Goal: Task Accomplishment & Management: Manage account settings

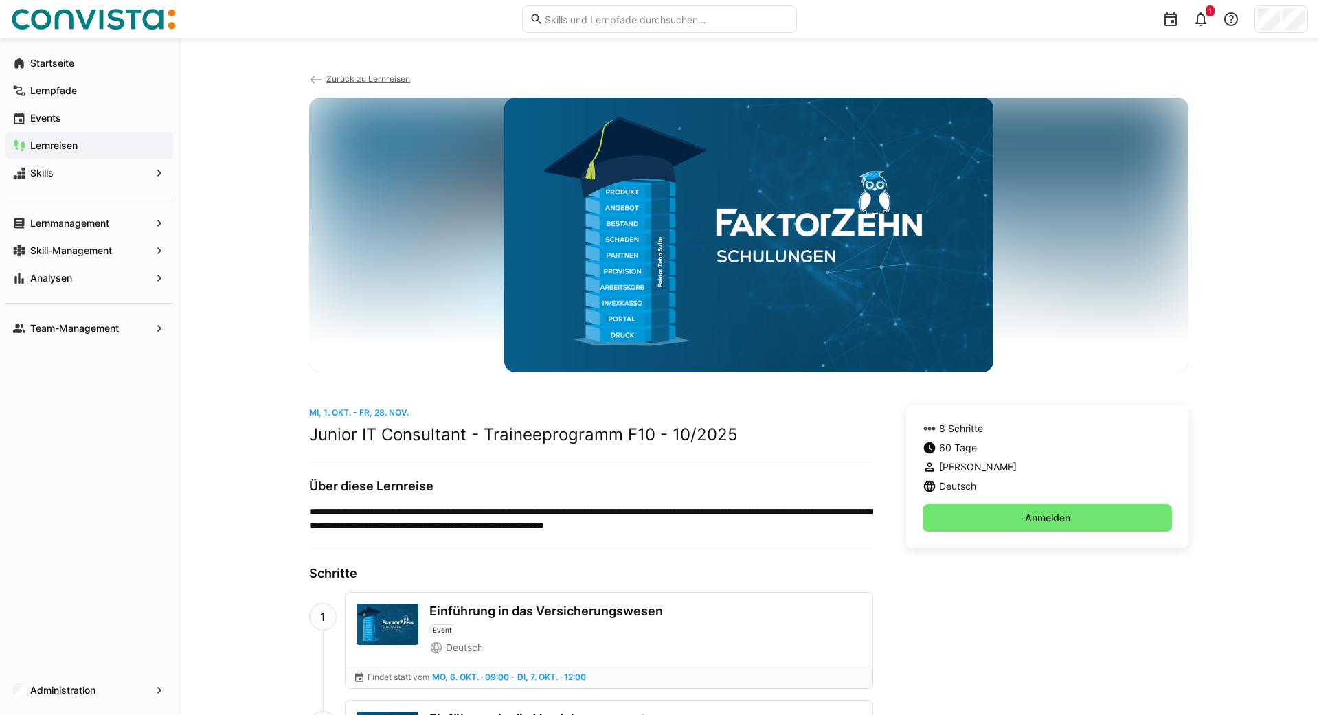
scroll to position [519, 0]
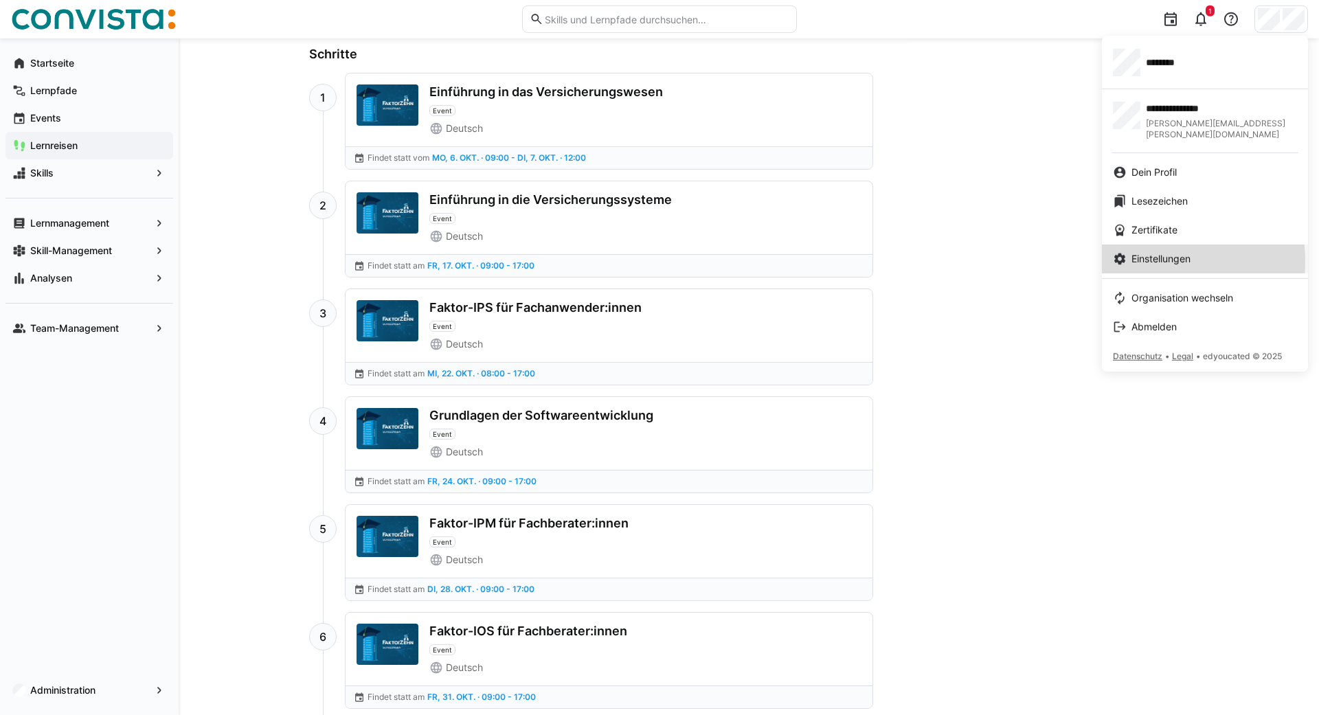
click at [1145, 252] on span "Einstellungen" at bounding box center [1161, 259] width 59 height 14
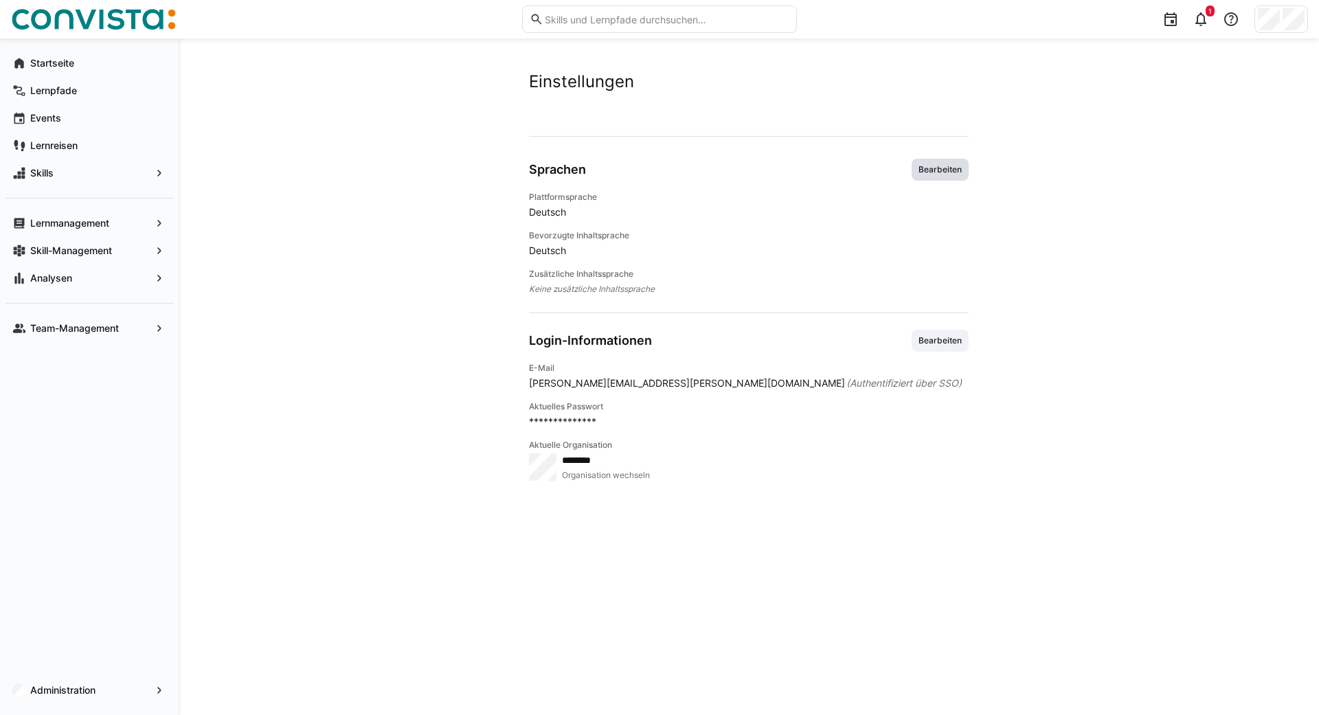
click at [947, 168] on span "Bearbeiten" at bounding box center [940, 169] width 46 height 11
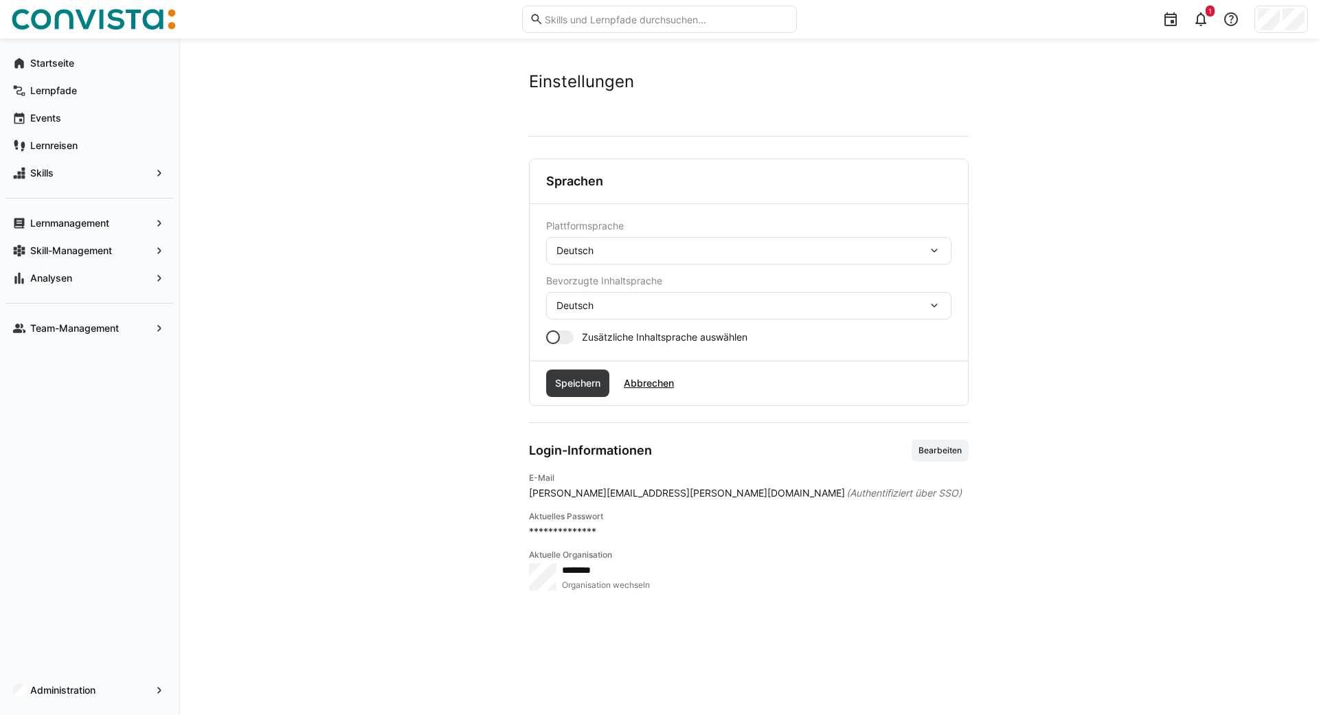
click at [630, 251] on div "Deutsch" at bounding box center [742, 251] width 371 height 12
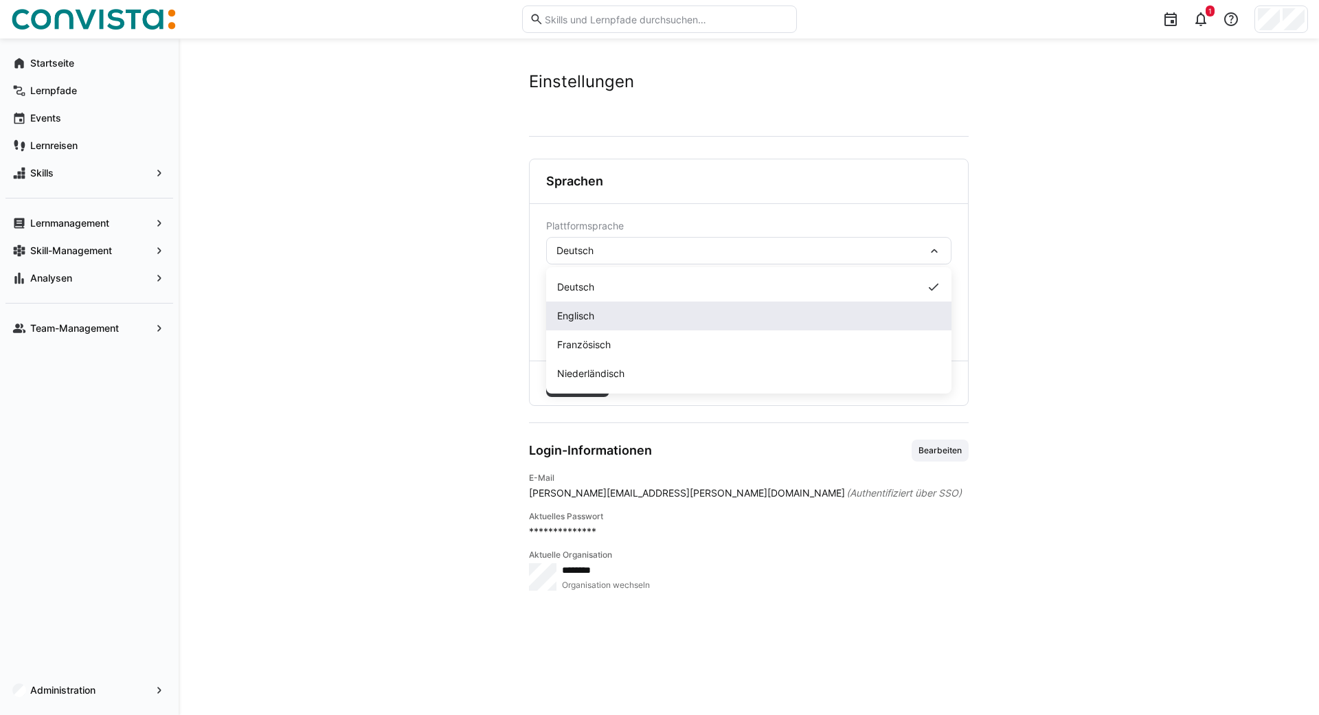
click at [583, 311] on span "Englisch" at bounding box center [575, 316] width 37 height 14
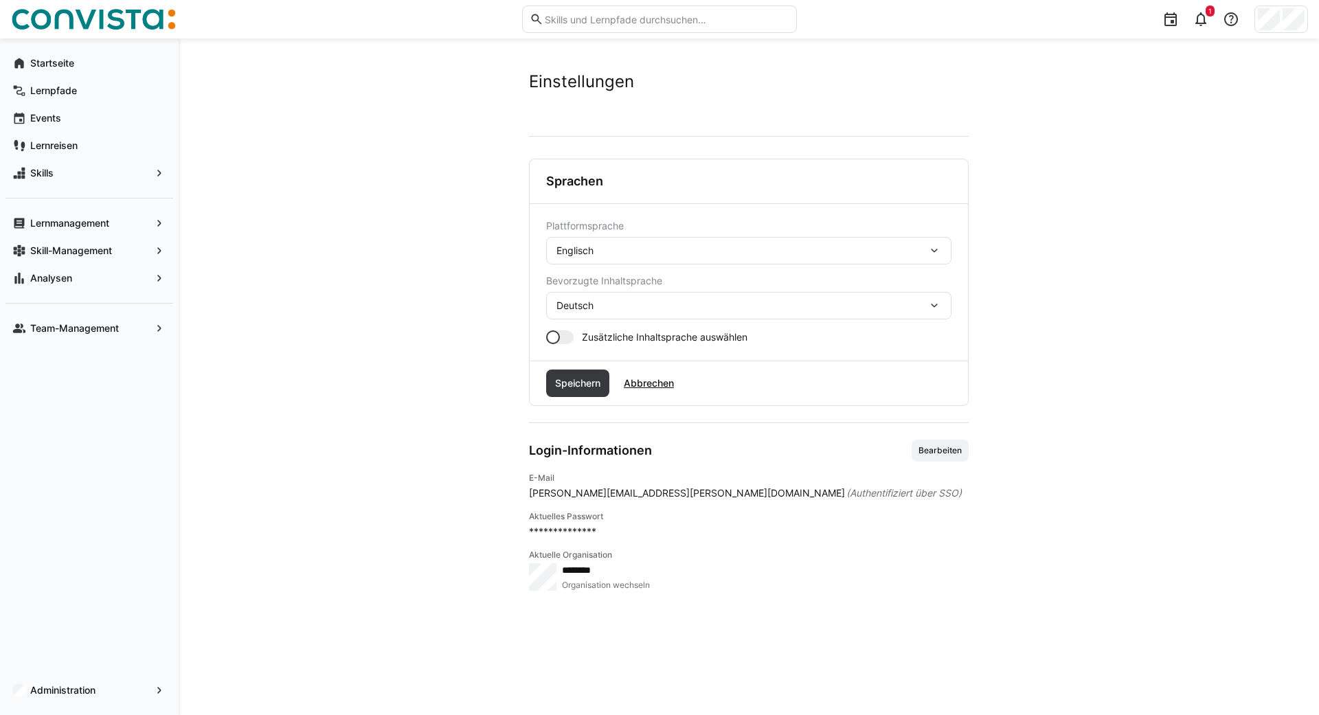
click at [599, 311] on div "Deutsch" at bounding box center [742, 306] width 371 height 12
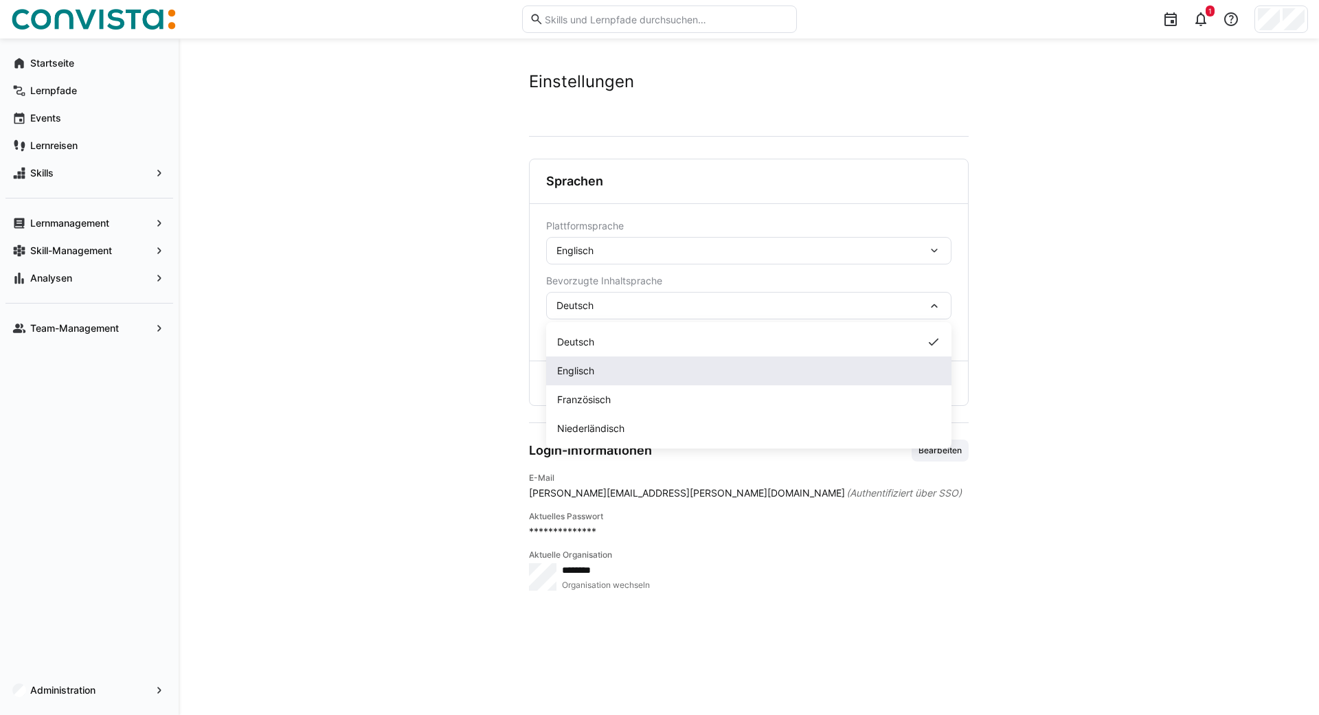
click at [576, 364] on span "Englisch" at bounding box center [575, 371] width 37 height 14
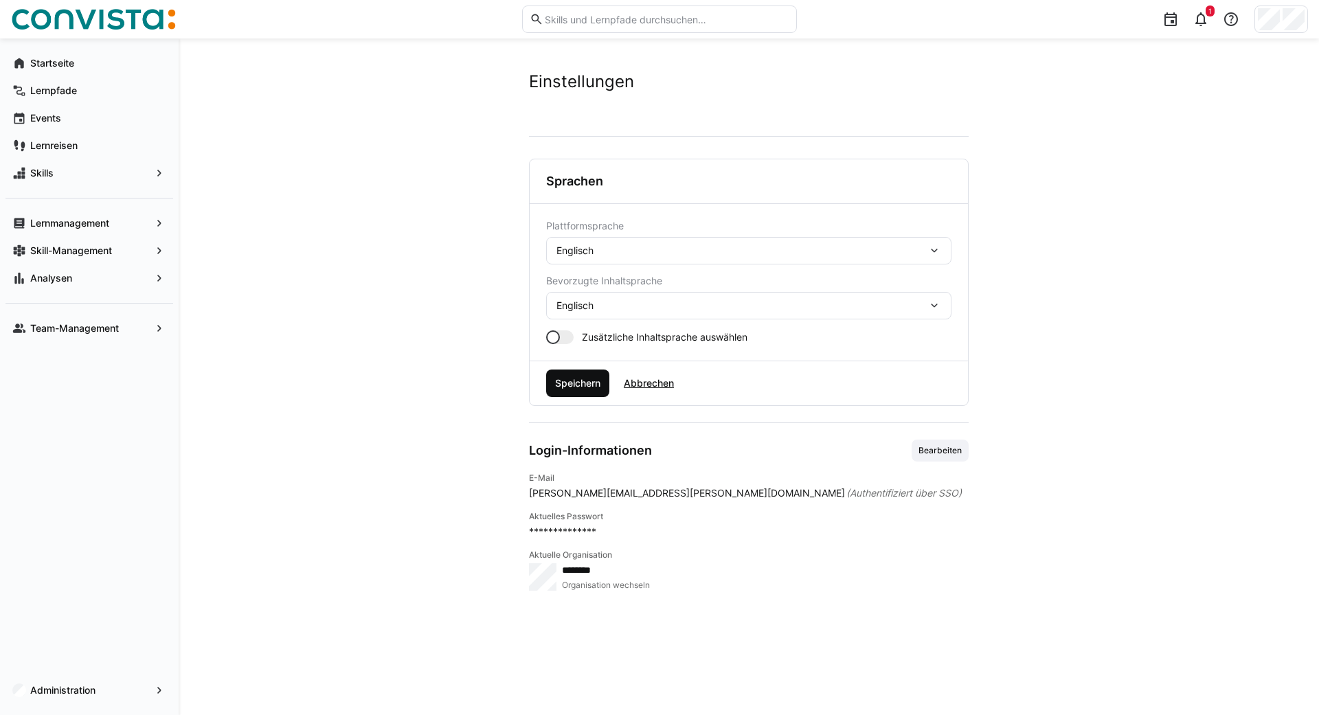
click at [576, 379] on span "Speichern" at bounding box center [577, 384] width 49 height 14
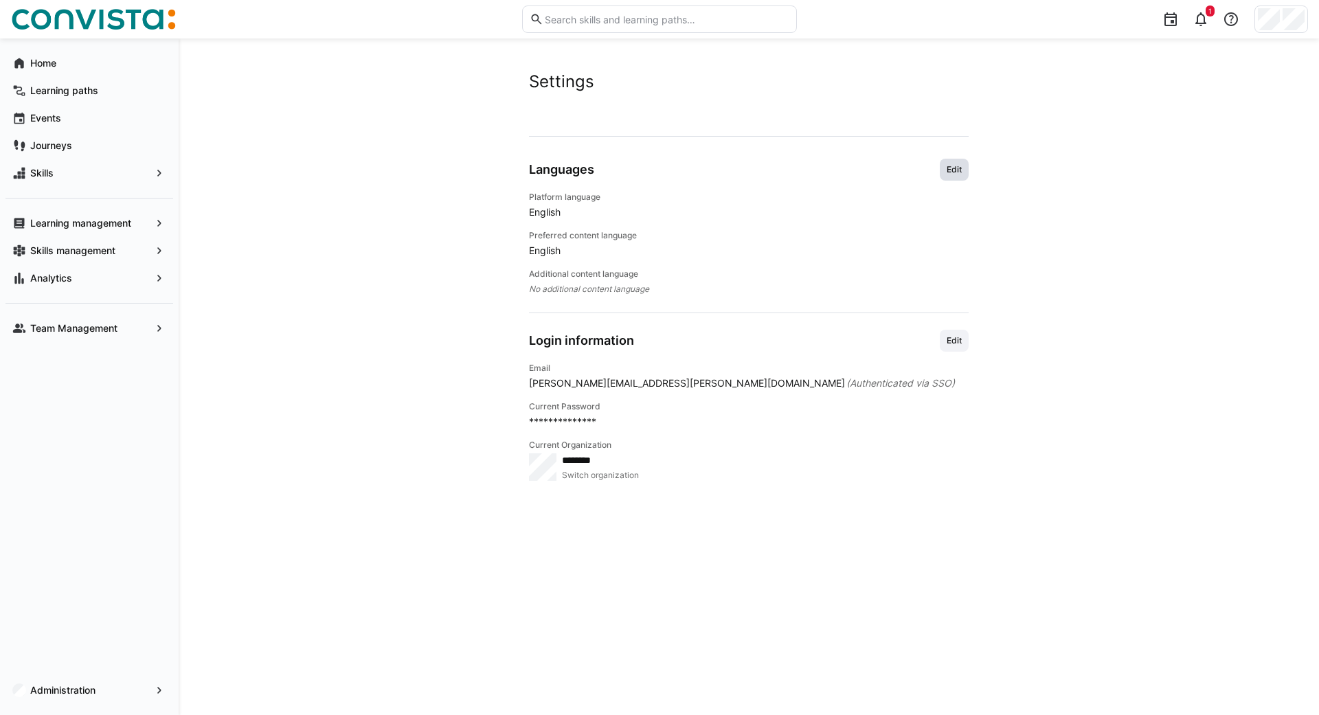
click at [951, 173] on span "Edit" at bounding box center [954, 169] width 18 height 11
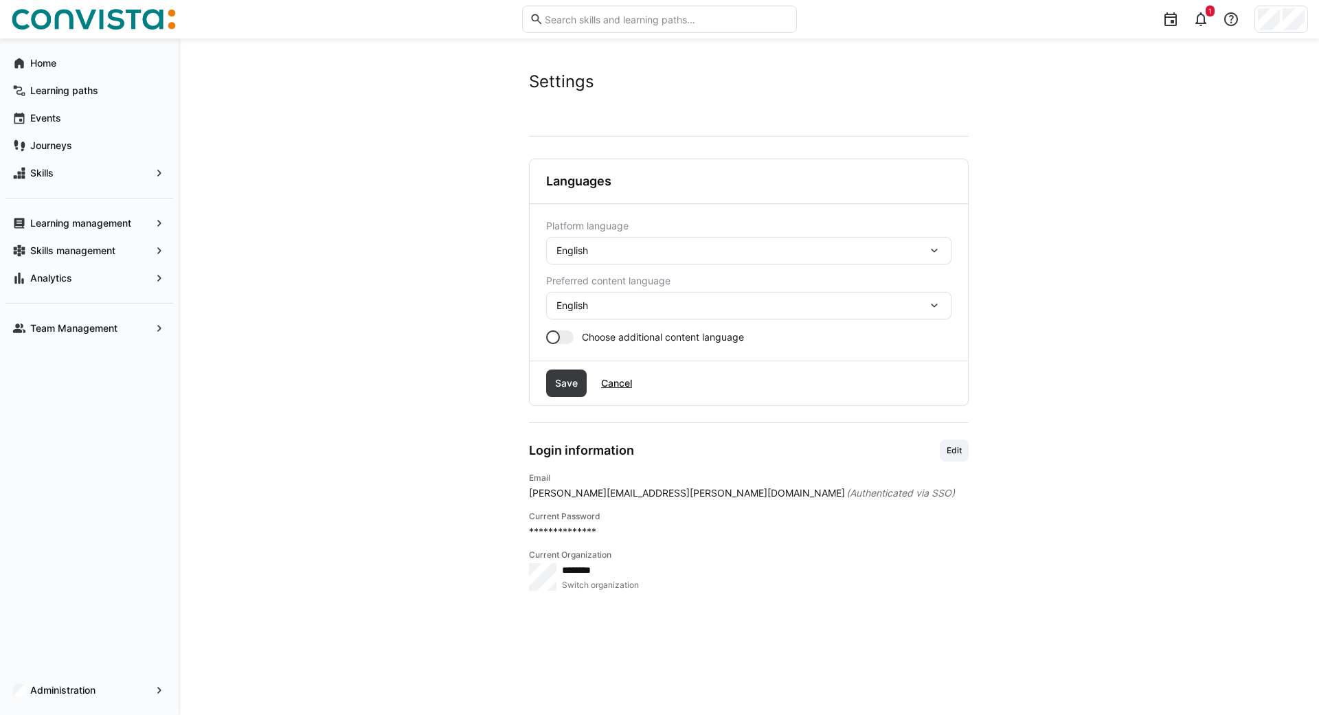
click at [555, 333] on div at bounding box center [553, 337] width 14 height 14
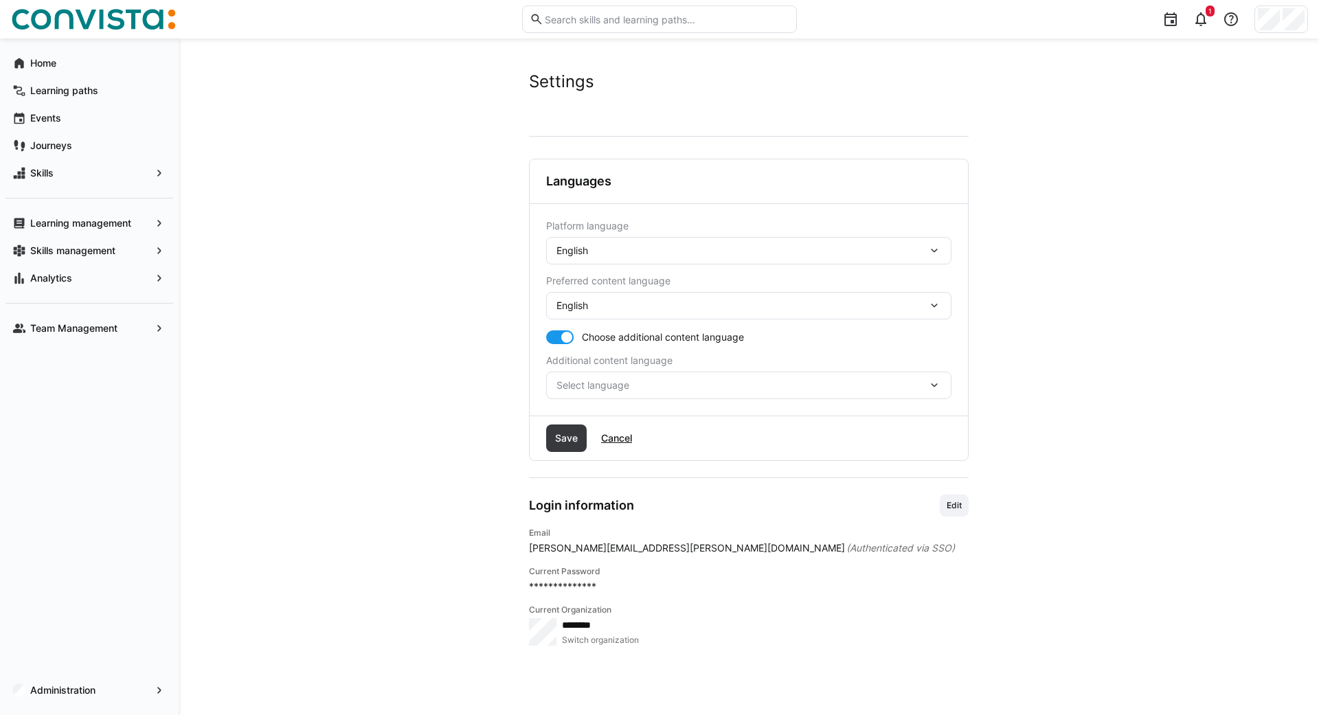
click at [594, 391] on span "Select language" at bounding box center [742, 386] width 371 height 14
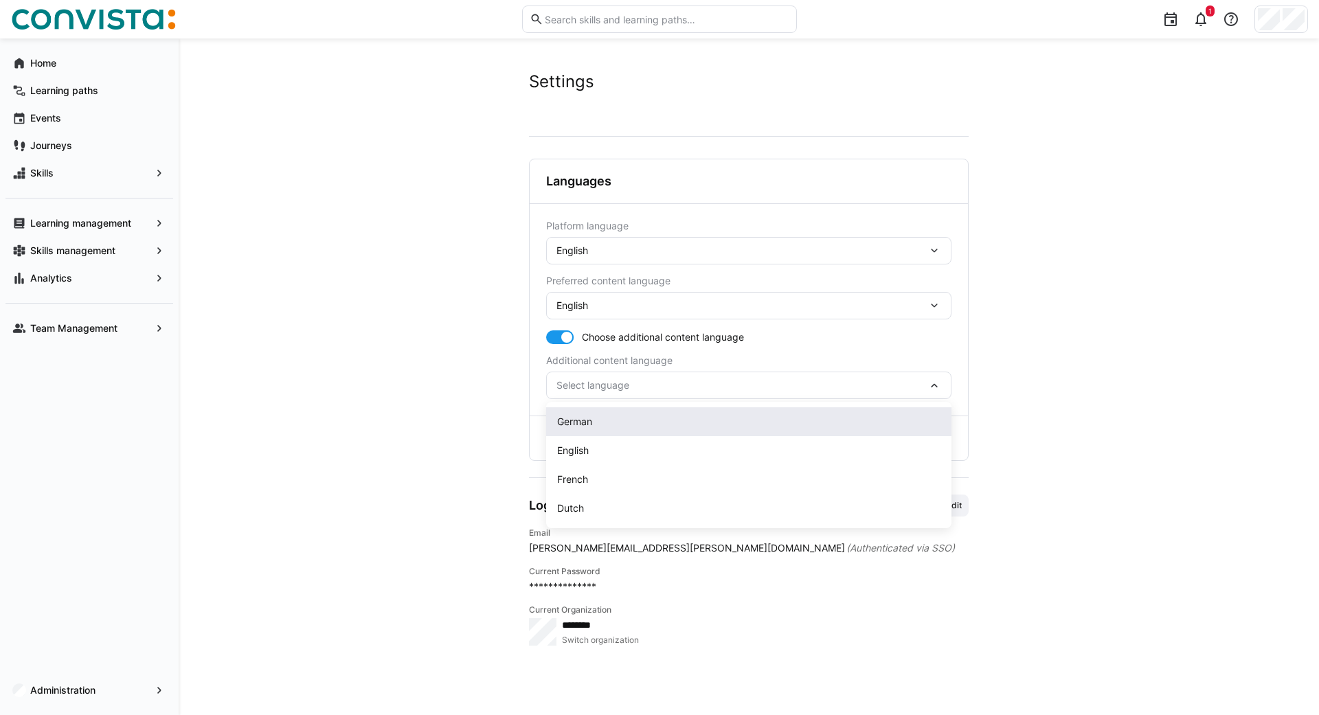
click at [592, 416] on span "German" at bounding box center [574, 422] width 35 height 14
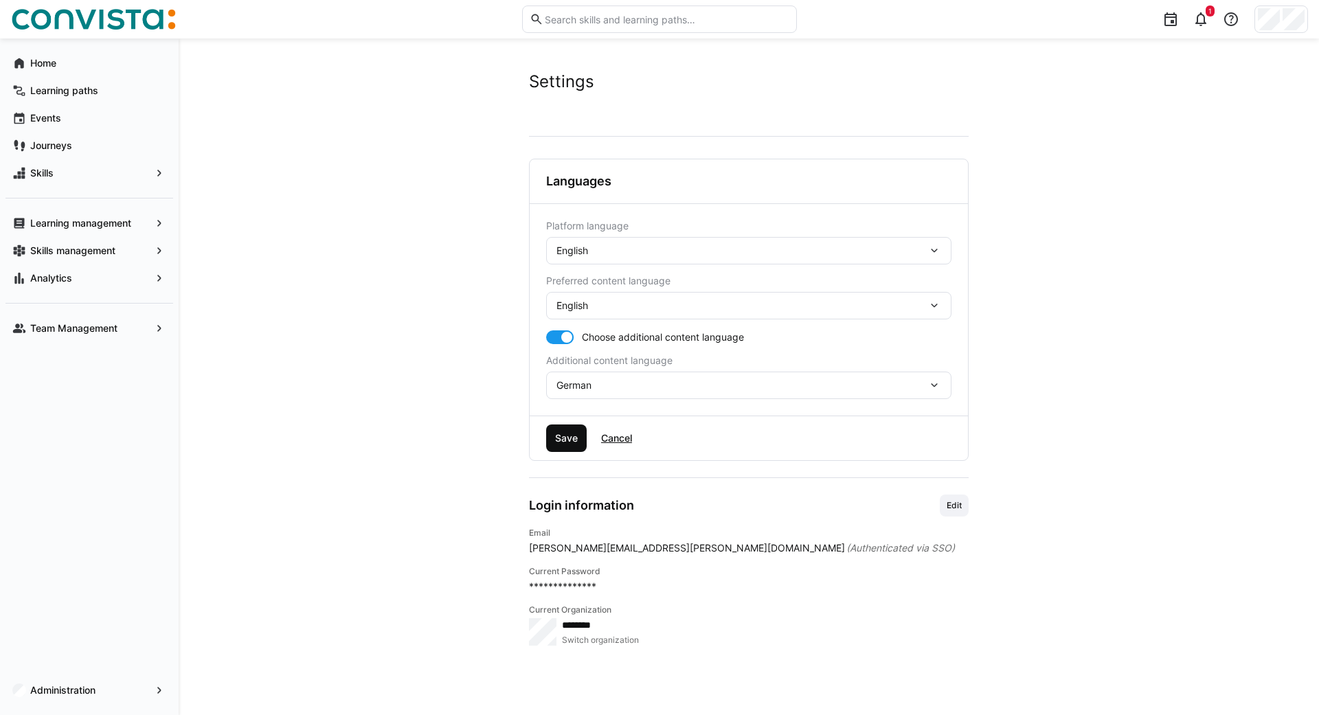
click at [553, 448] on span "Save" at bounding box center [566, 438] width 41 height 27
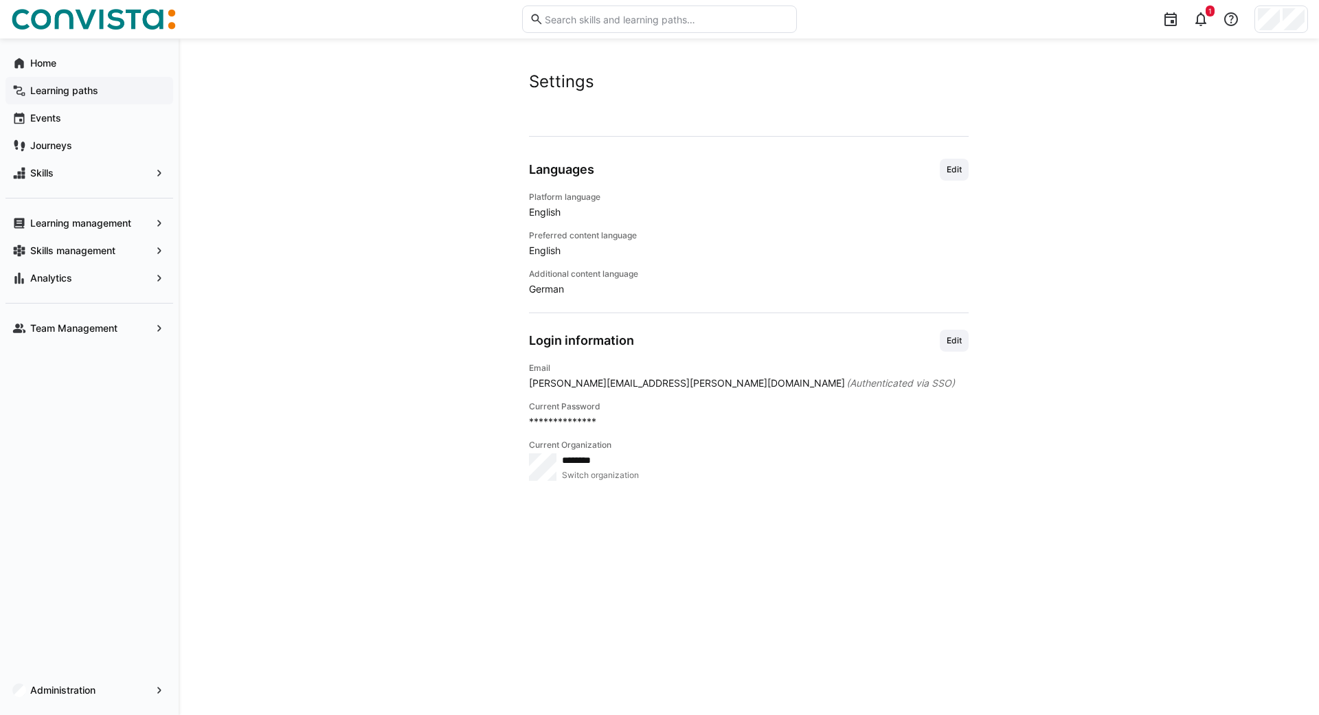
click at [0, 0] on app-navigation-label "Learning paths" at bounding box center [0, 0] width 0 height 0
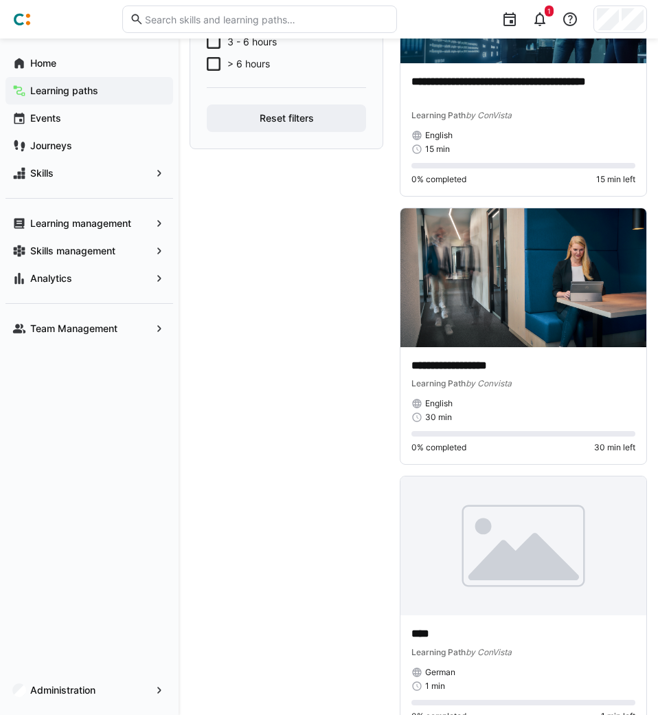
scroll to position [539, 0]
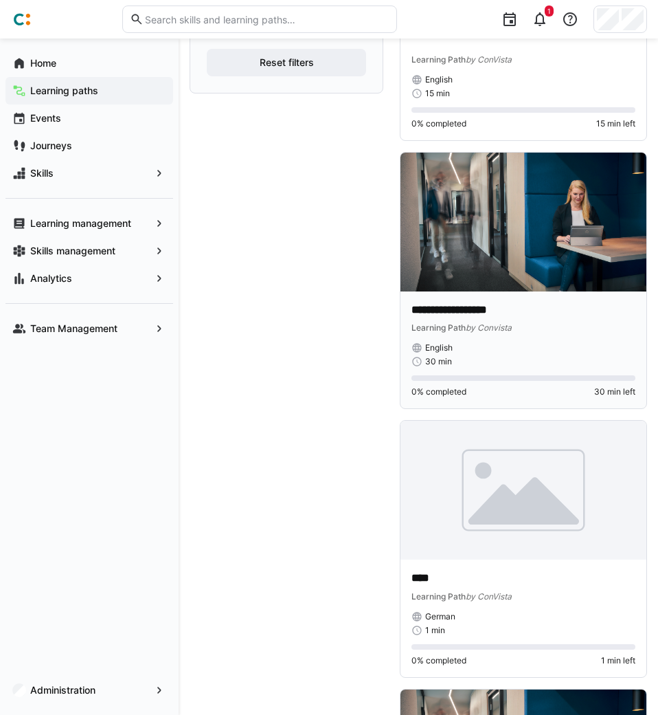
click at [558, 282] on img at bounding box center [524, 222] width 246 height 138
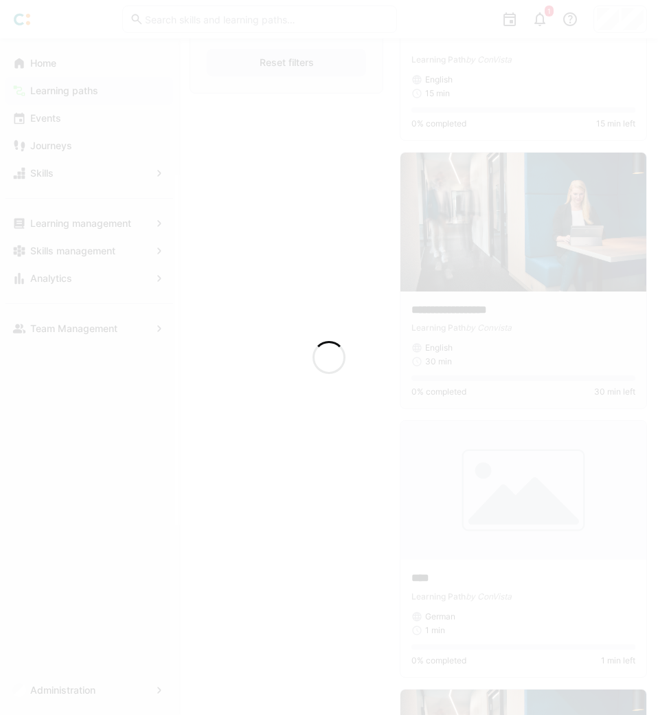
click at [433, 251] on div at bounding box center [329, 357] width 658 height 715
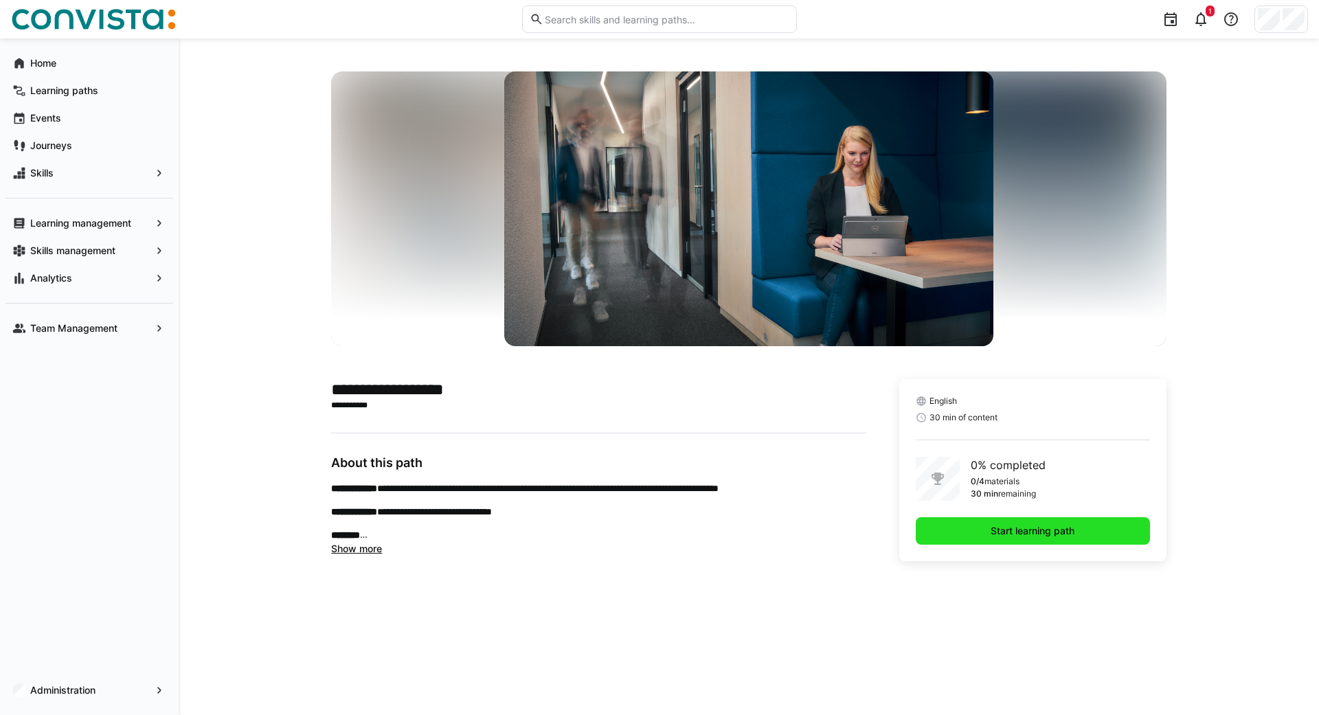
click at [1024, 524] on span "Start learning path" at bounding box center [1033, 531] width 88 height 14
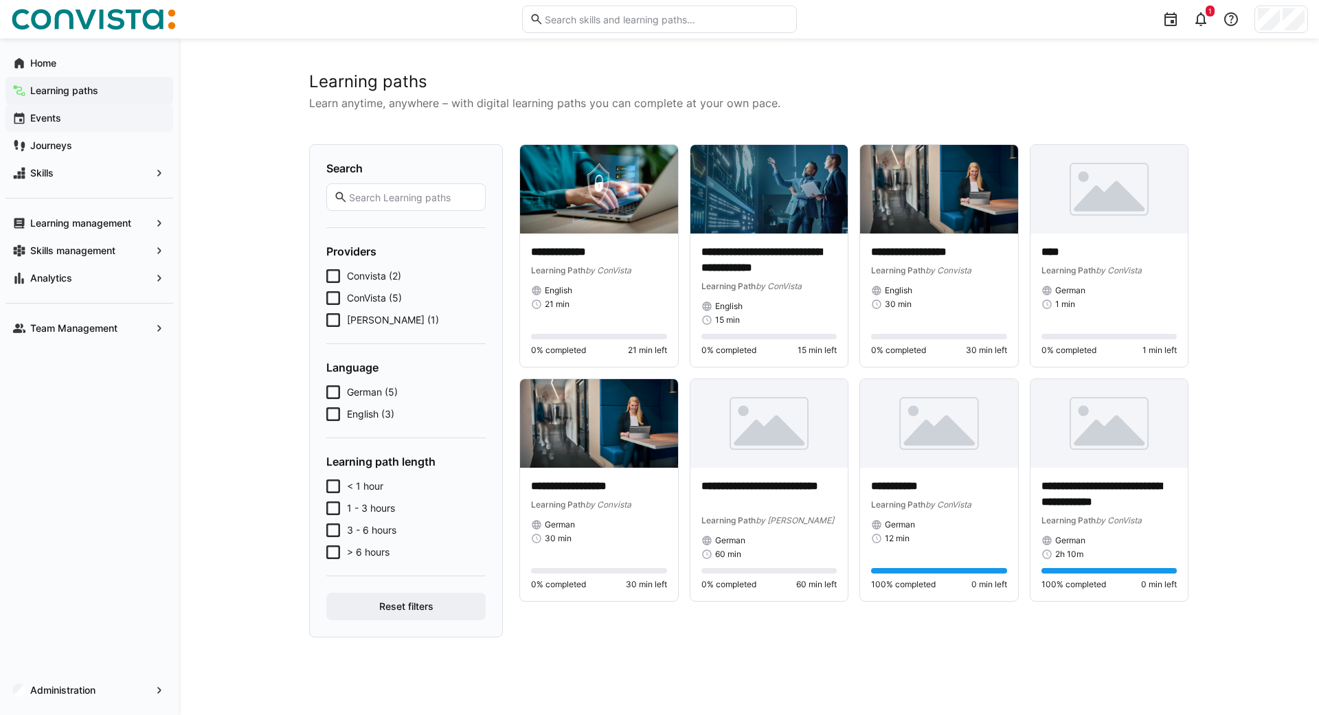
click at [61, 110] on div "Events" at bounding box center [89, 117] width 168 height 27
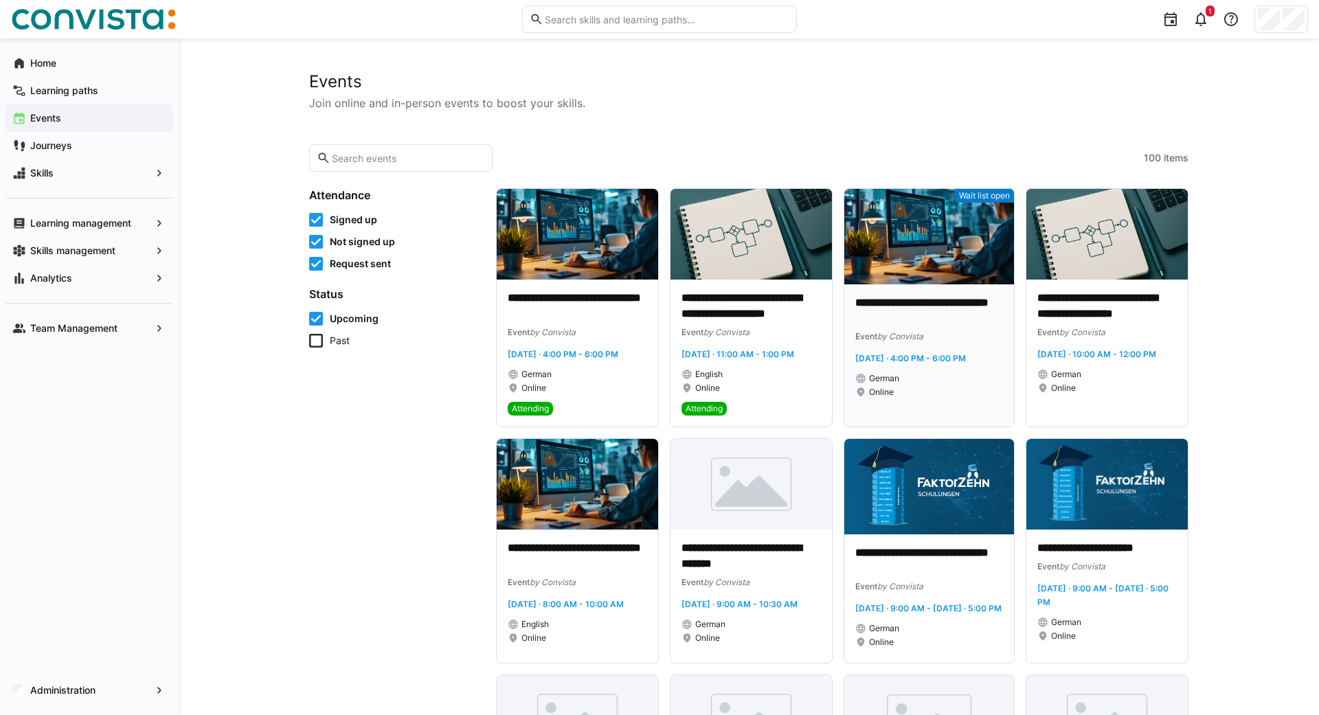
click at [928, 273] on img at bounding box center [929, 236] width 170 height 95
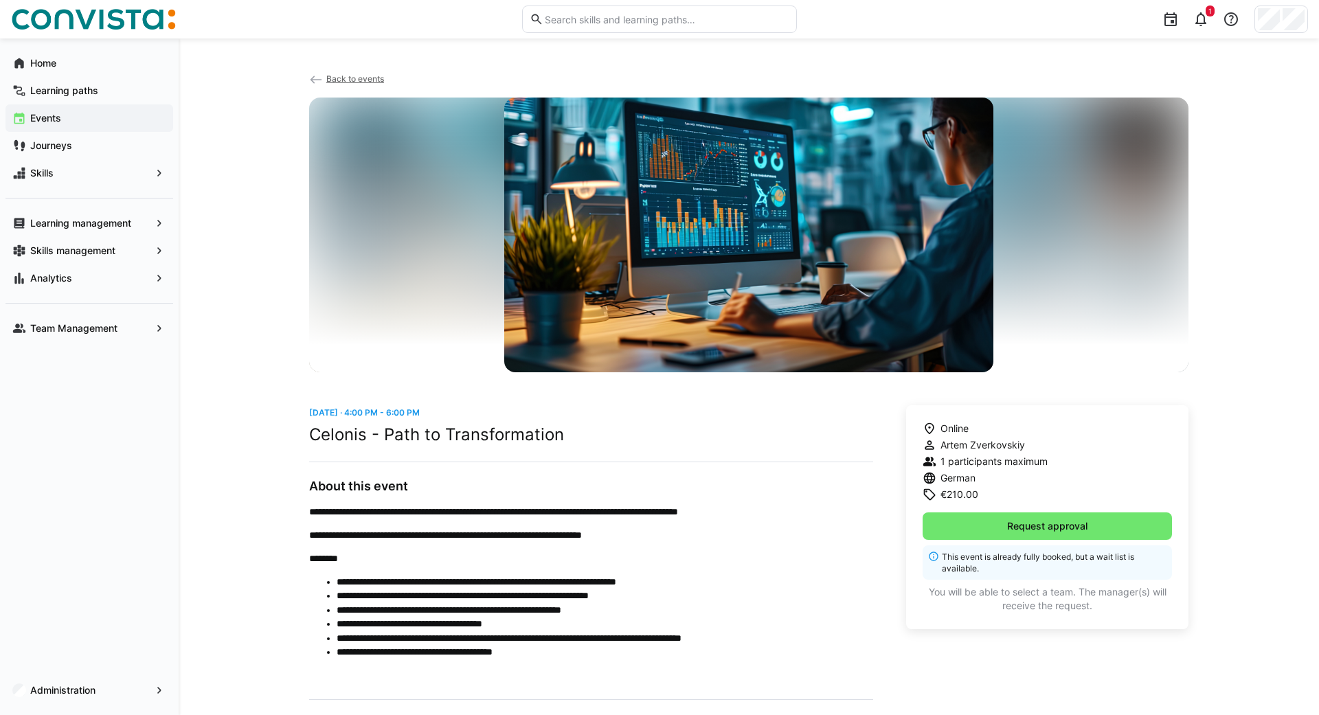
click at [216, 264] on div "**********" at bounding box center [749, 443] width 1140 height 810
click at [317, 79] on eds-icon at bounding box center [316, 80] width 14 height 14
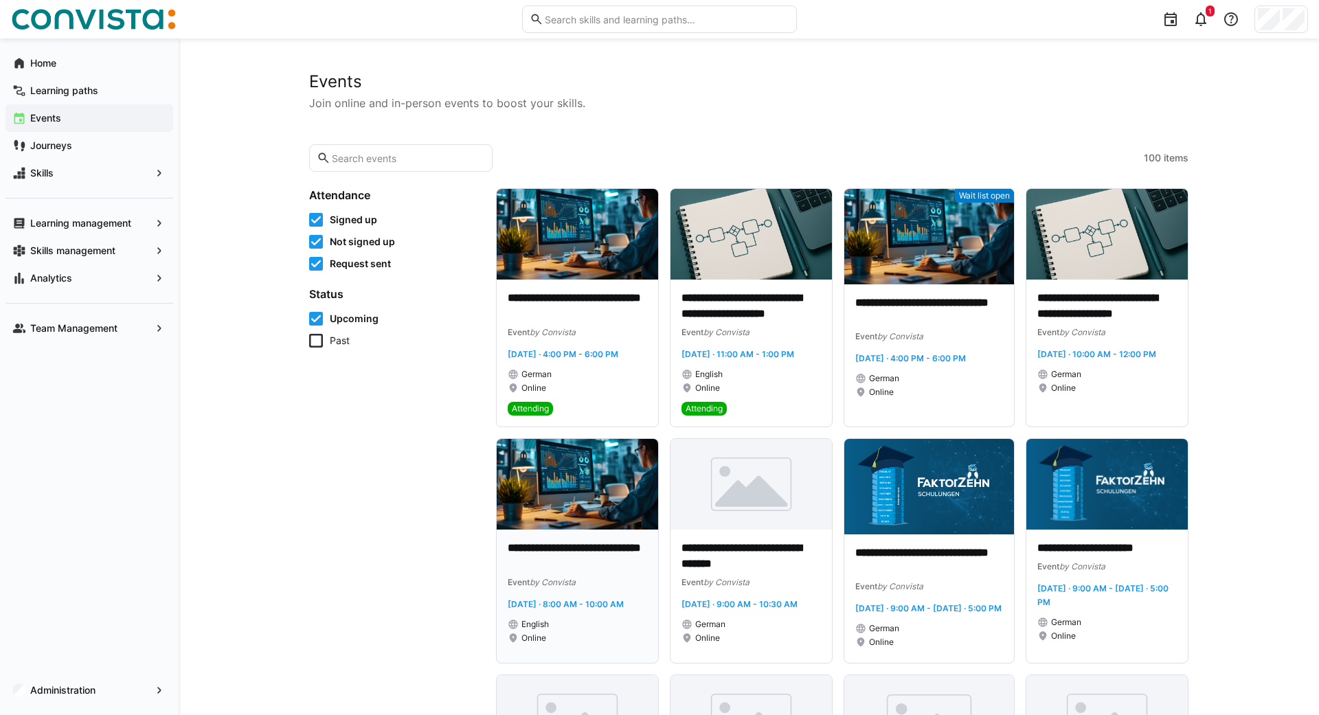
click at [579, 521] on img at bounding box center [577, 484] width 161 height 91
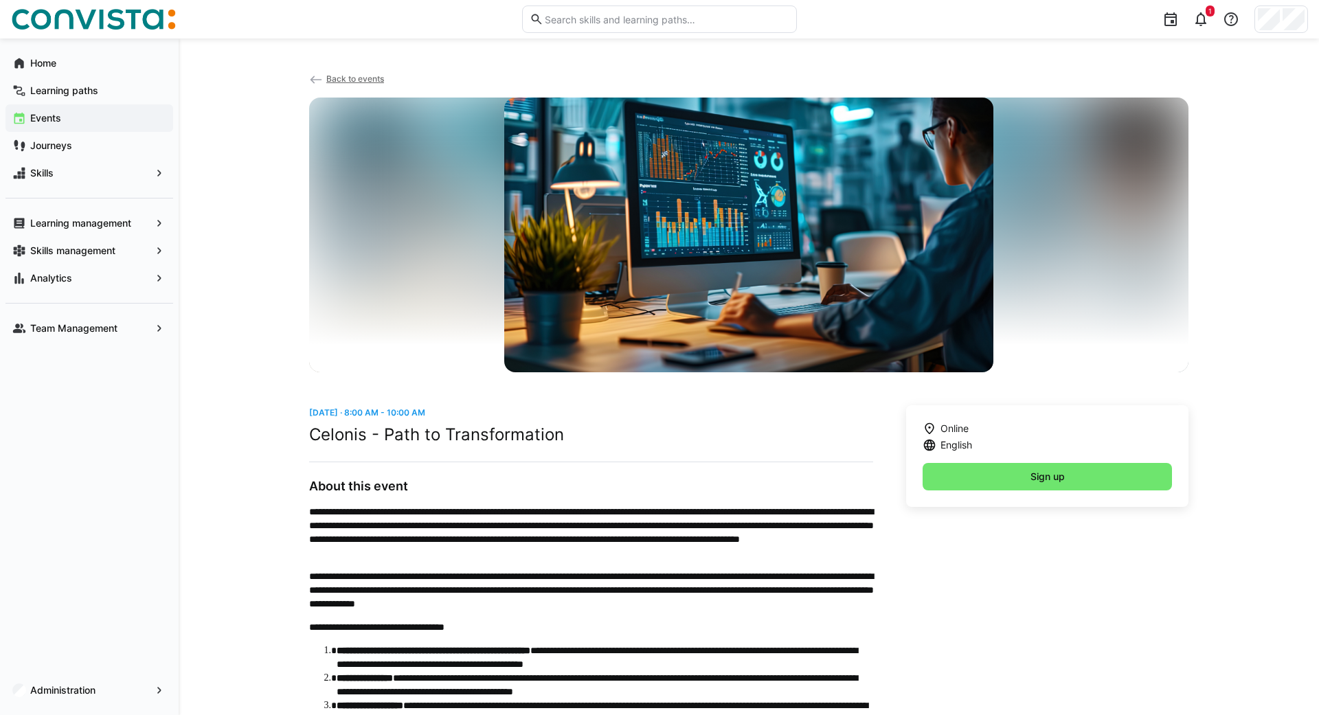
click at [337, 78] on span "Back to events" at bounding box center [355, 79] width 58 height 10
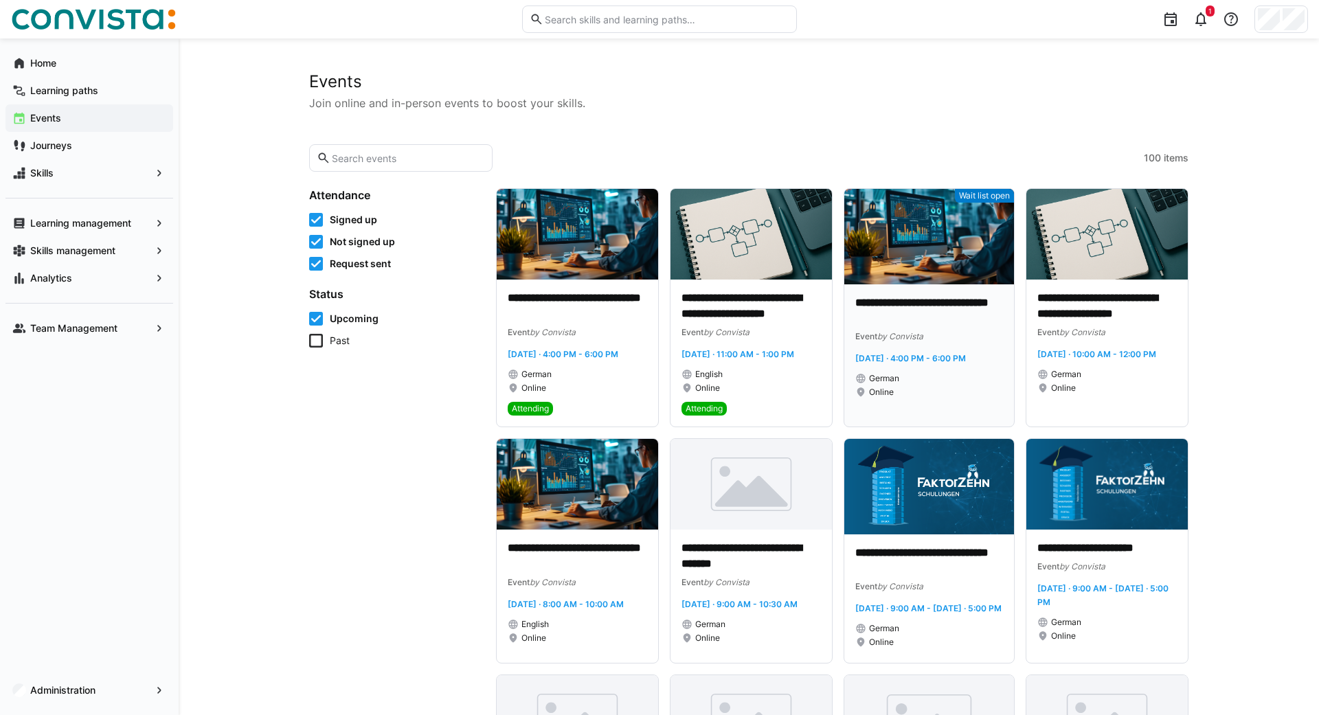
click at [888, 248] on img at bounding box center [929, 236] width 170 height 95
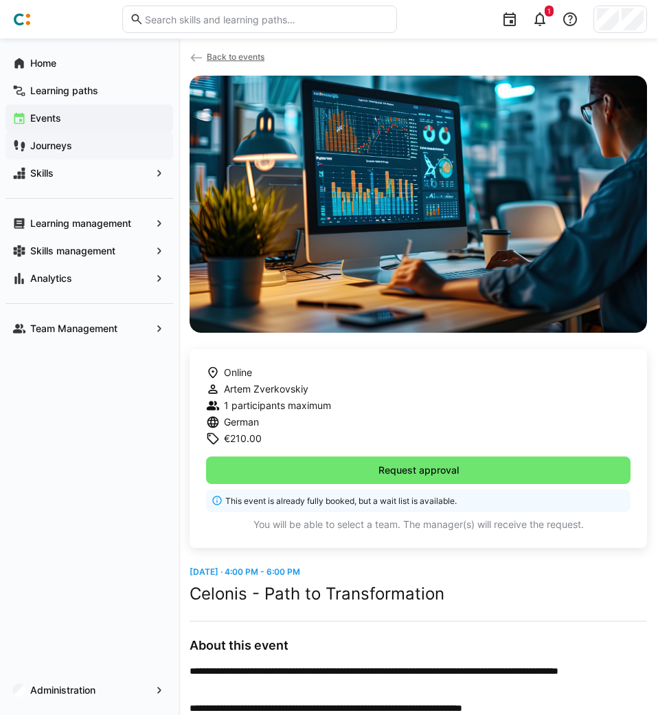
click at [0, 0] on app-navigation-label "Journeys" at bounding box center [0, 0] width 0 height 0
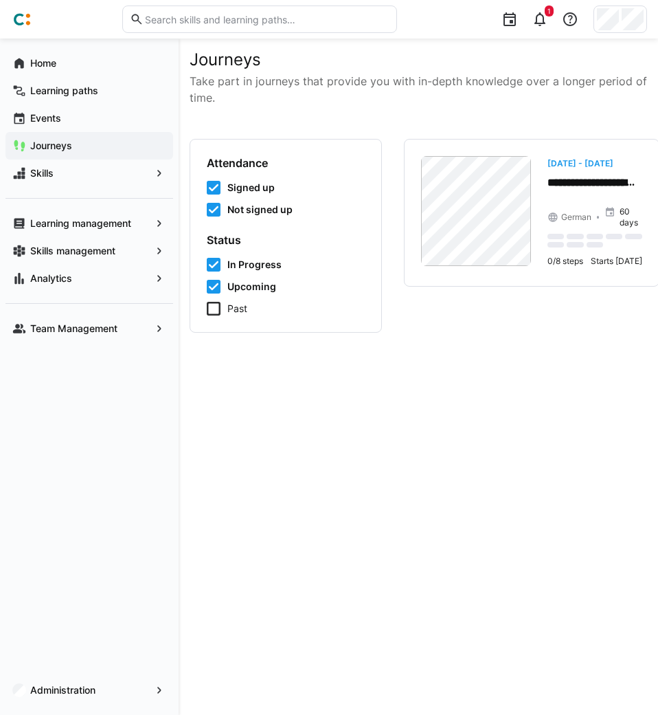
click at [460, 496] on div "**********" at bounding box center [419, 376] width 458 height 654
drag, startPoint x: 318, startPoint y: 605, endPoint x: -31, endPoint y: 423, distance: 393.3
click at [0, 423] on html "**********" at bounding box center [329, 357] width 658 height 715
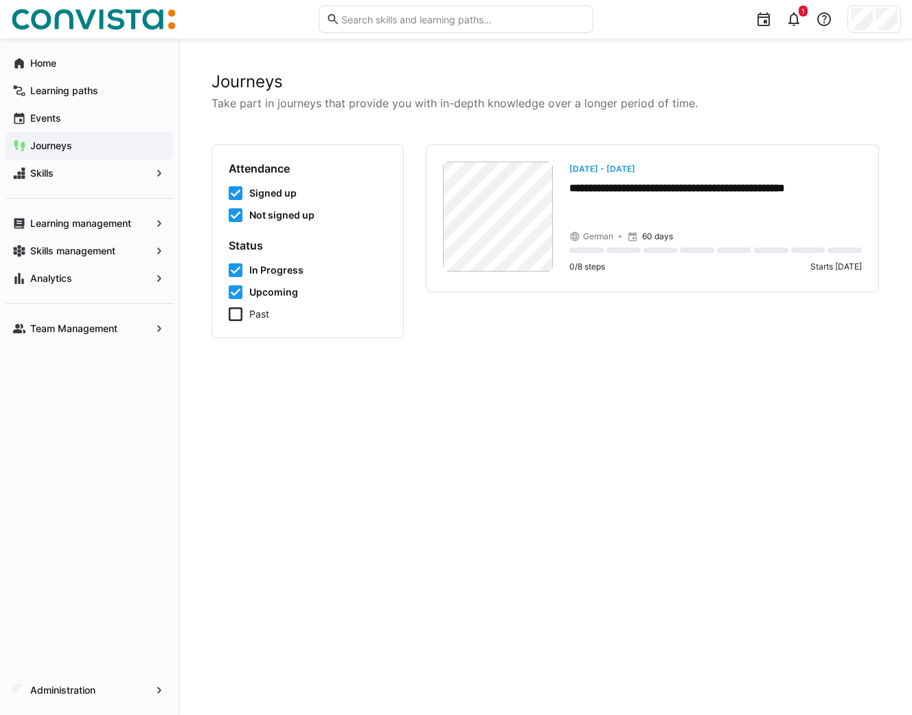
click at [618, 485] on div "**********" at bounding box center [546, 376] width 668 height 610
click at [636, 169] on span "[DATE] - [DATE]" at bounding box center [603, 169] width 66 height 10
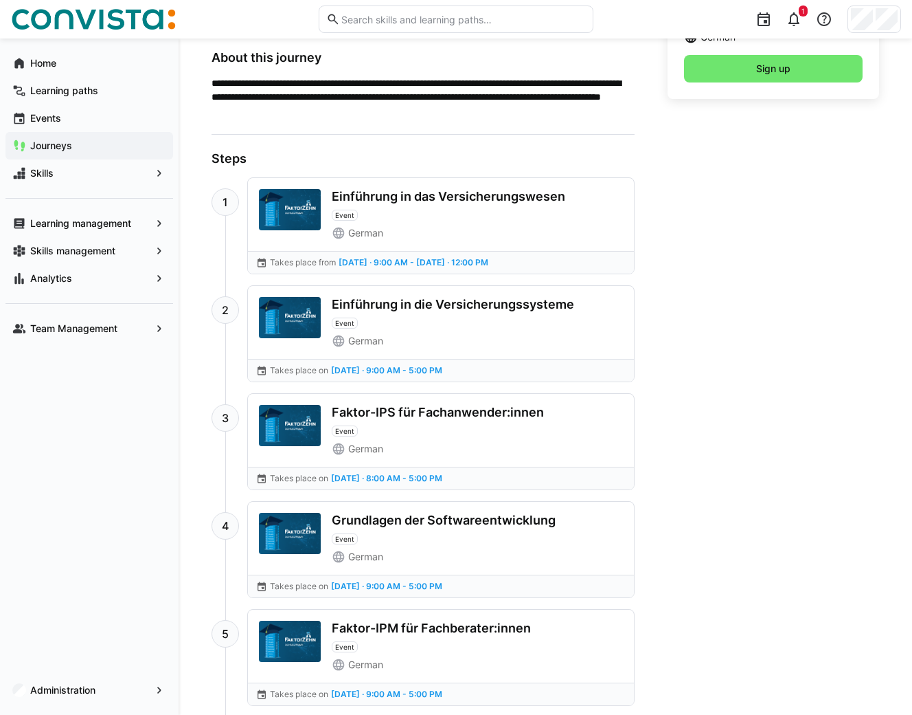
scroll to position [448, 0]
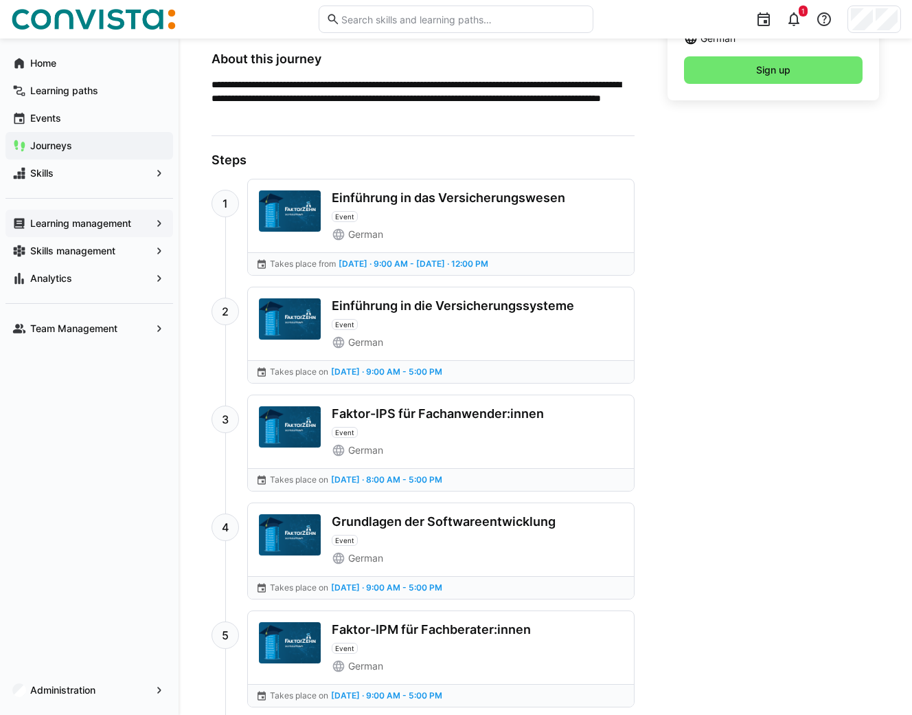
click at [0, 0] on app-navigation-label "Learning management" at bounding box center [0, 0] width 0 height 0
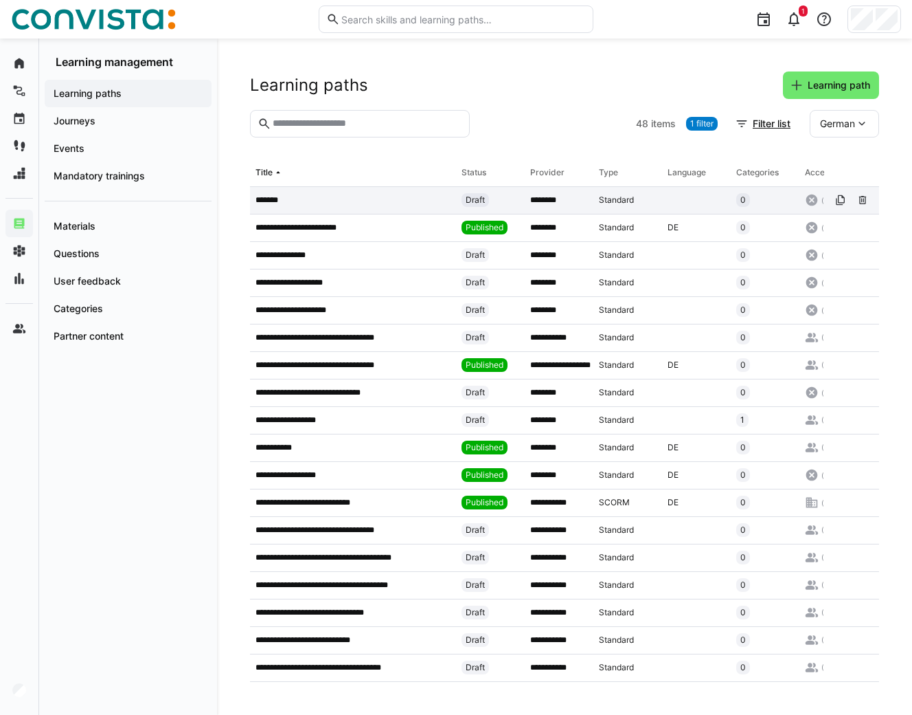
click at [265, 194] on div "*******" at bounding box center [353, 200] width 206 height 27
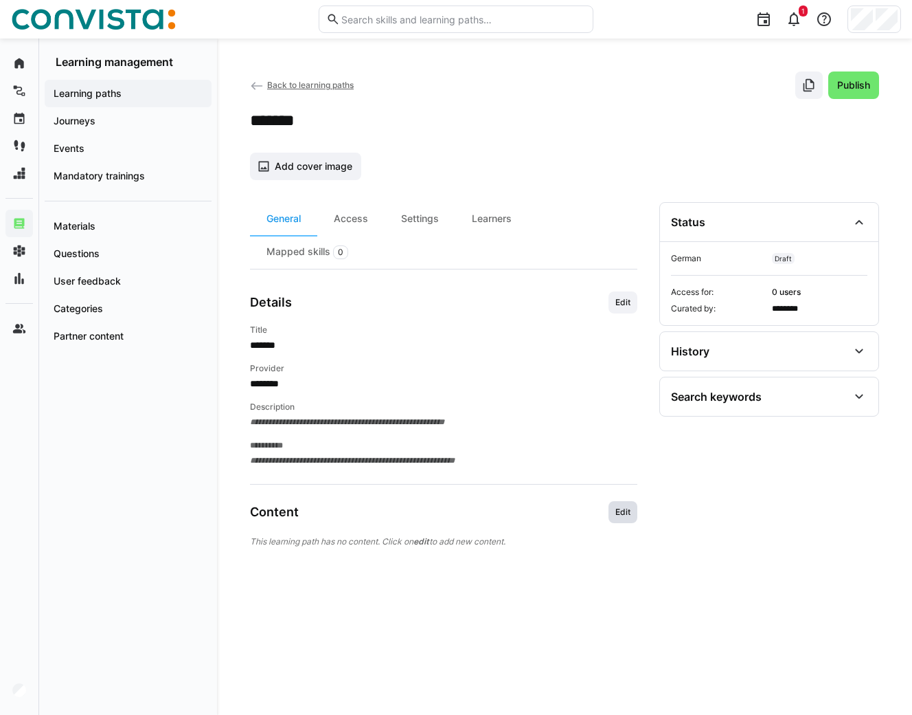
click at [618, 515] on span "Edit" at bounding box center [623, 511] width 18 height 11
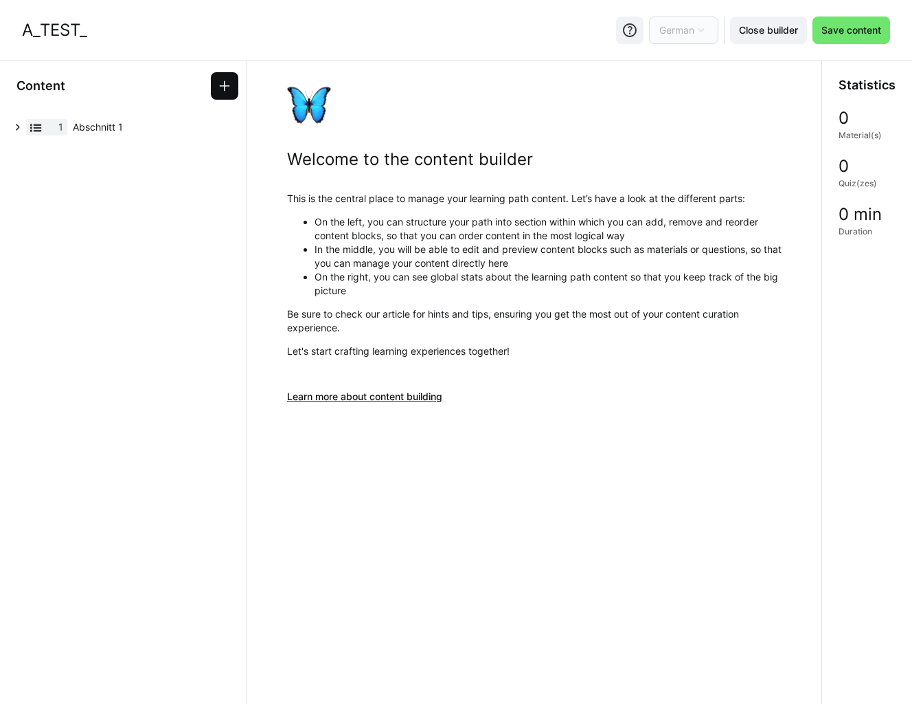
click at [221, 80] on eds-icon at bounding box center [225, 86] width 14 height 14
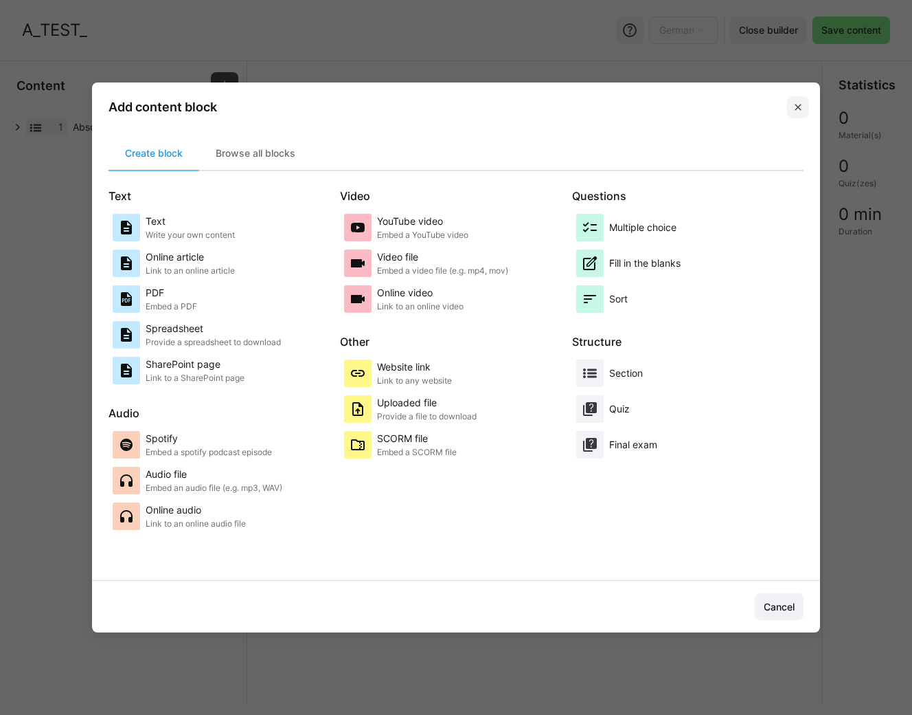
click at [796, 106] on eds-icon at bounding box center [798, 107] width 11 height 11
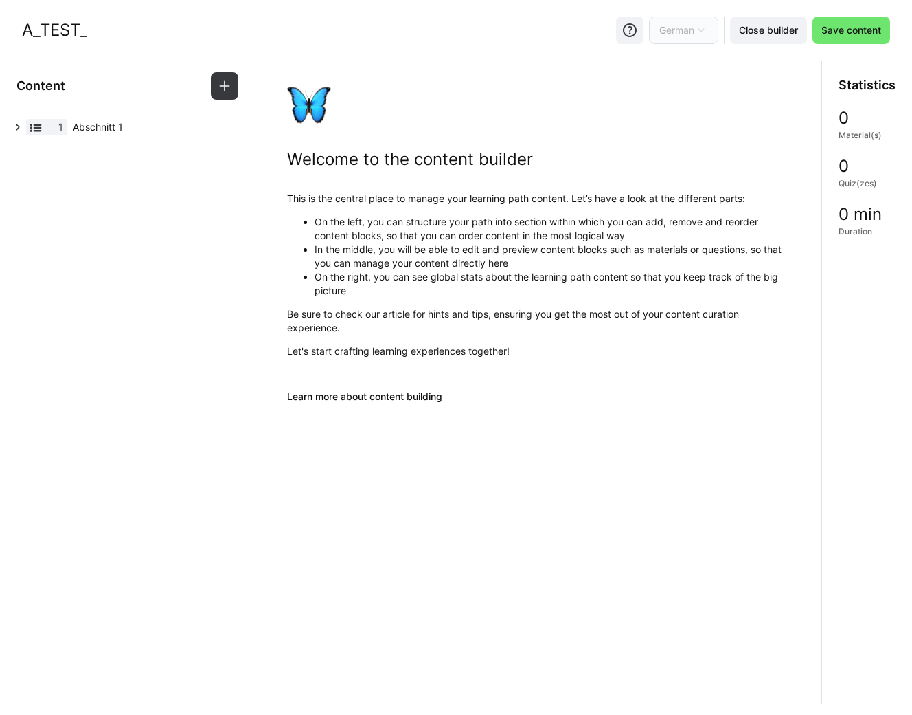
click at [679, 30] on span "German" at bounding box center [677, 30] width 35 height 14
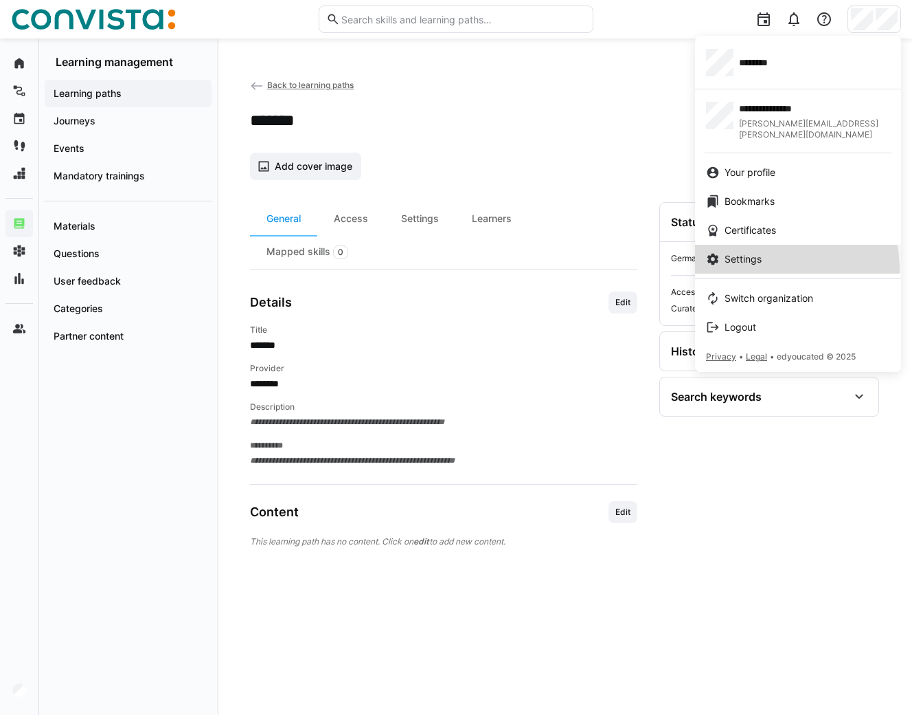
click at [758, 259] on link "Settings" at bounding box center [798, 259] width 206 height 29
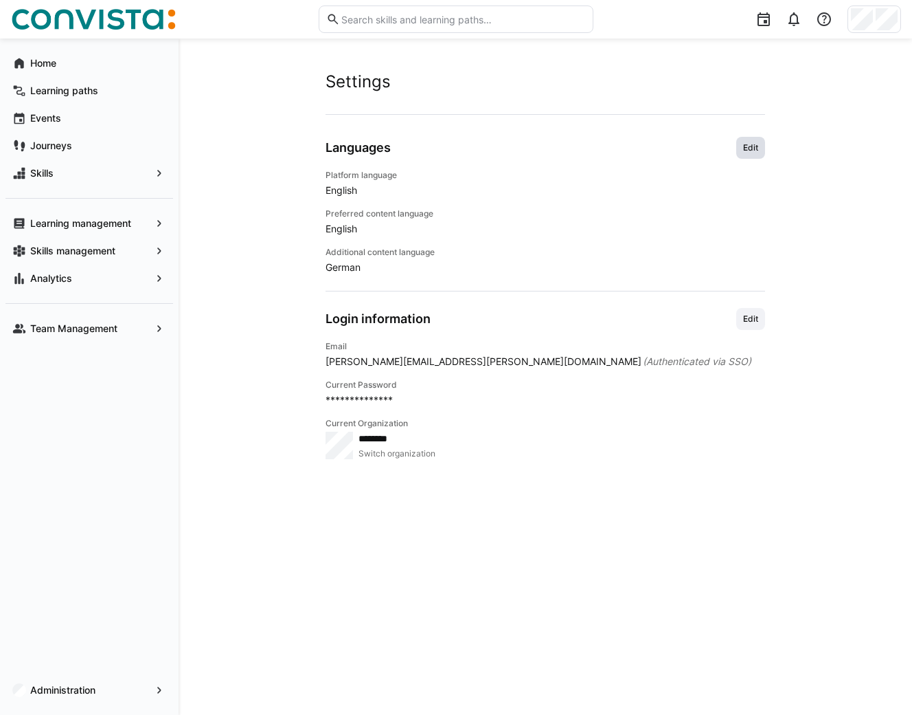
click at [742, 152] on span "Edit" at bounding box center [751, 147] width 18 height 11
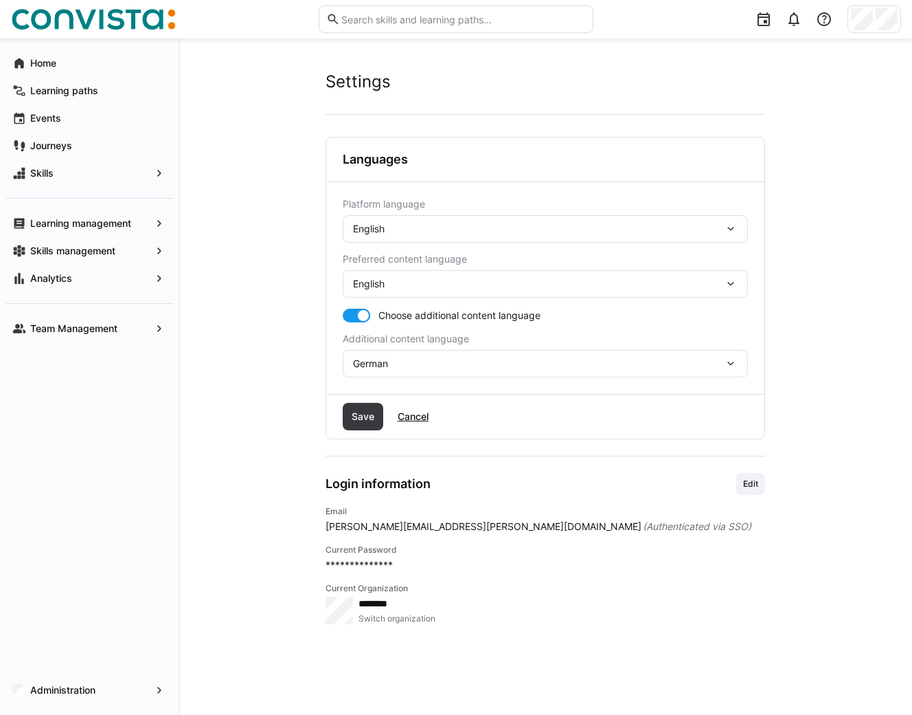
click at [384, 230] on span "English" at bounding box center [369, 229] width 32 height 14
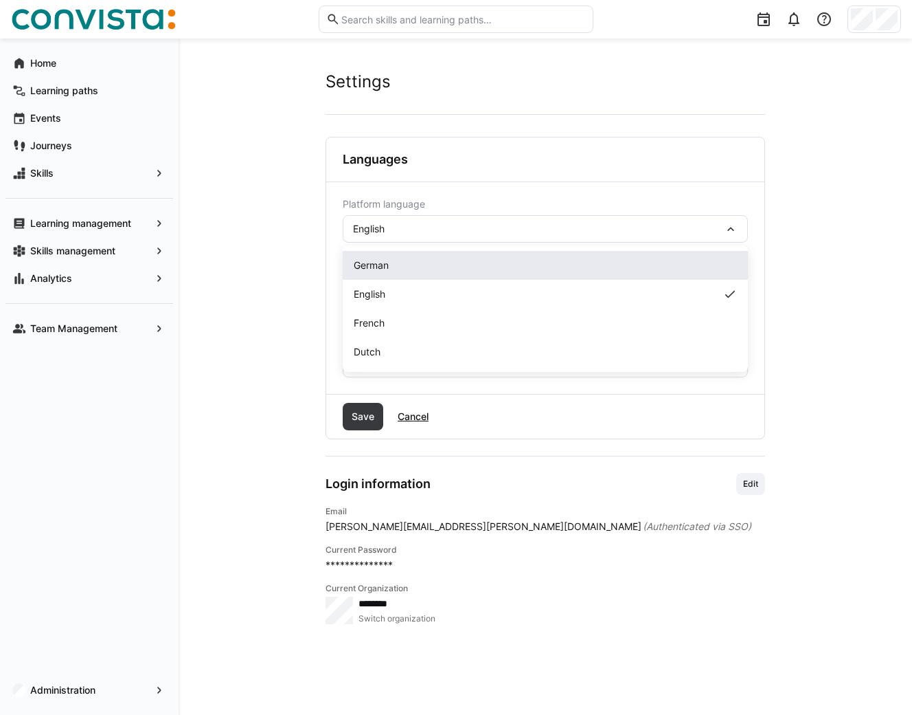
click at [389, 271] on span "German" at bounding box center [371, 265] width 35 height 14
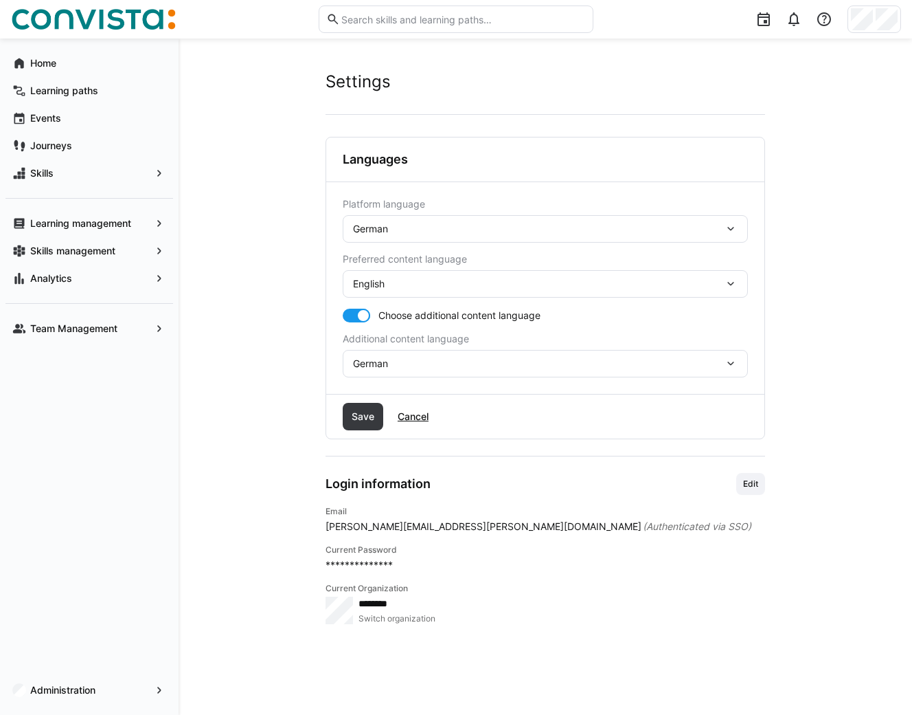
click at [365, 281] on span "English" at bounding box center [369, 284] width 32 height 14
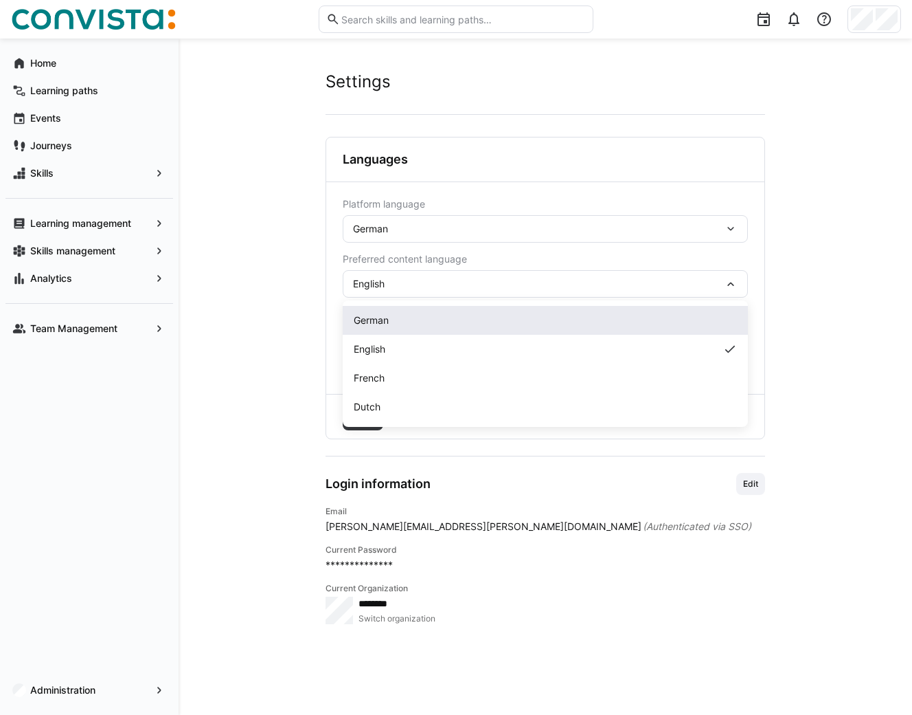
click at [386, 322] on span "German" at bounding box center [371, 320] width 35 height 14
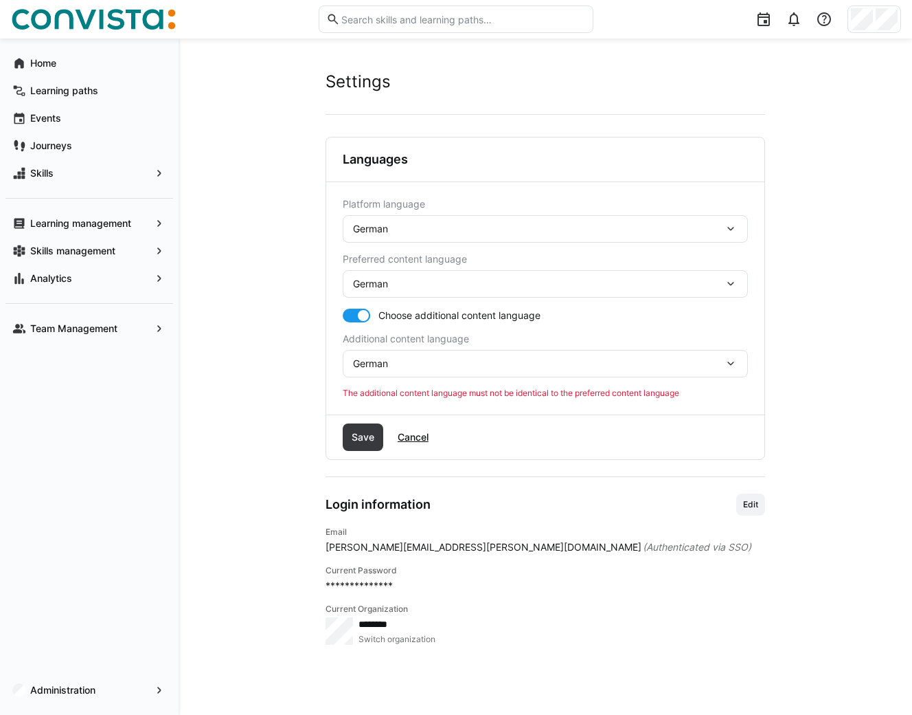
click at [415, 370] on div "German" at bounding box center [545, 363] width 405 height 27
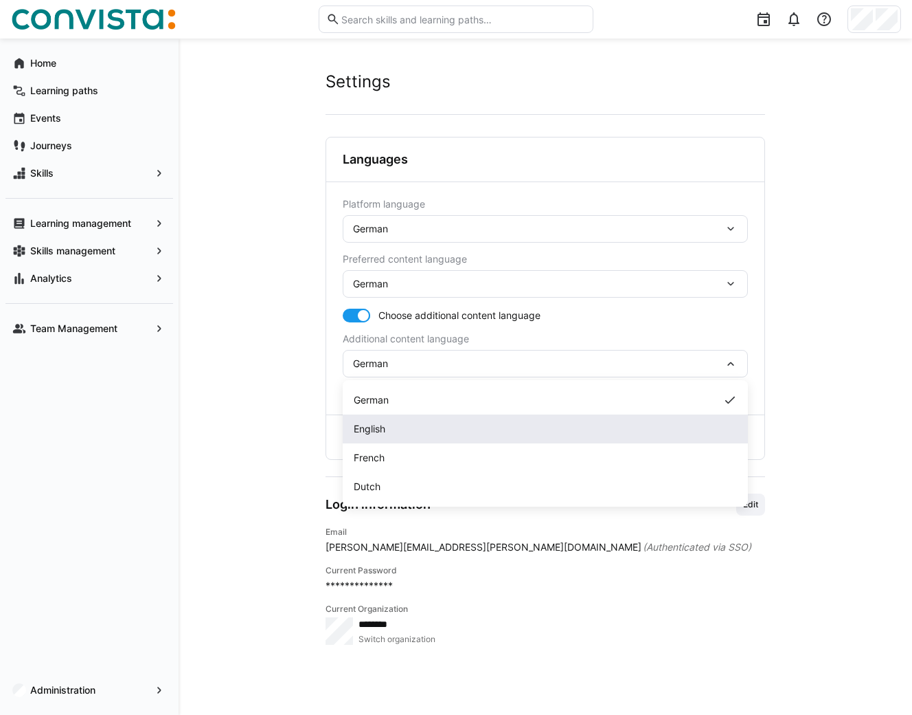
click at [366, 432] on span "English" at bounding box center [370, 429] width 32 height 14
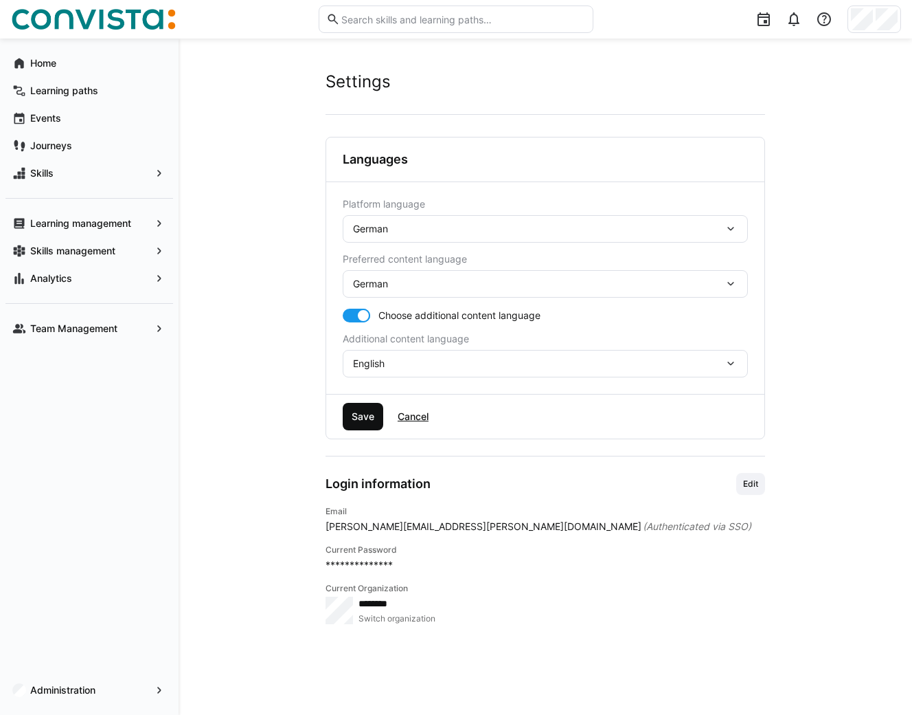
click at [360, 414] on span "Save" at bounding box center [363, 416] width 27 height 14
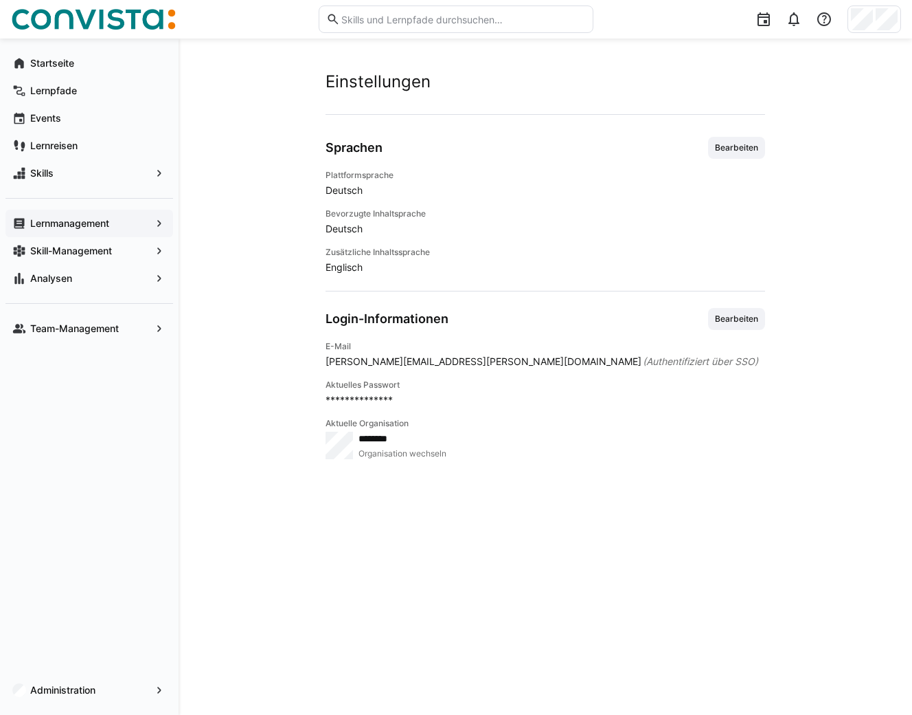
click at [0, 0] on app-navigation-label "Lernmanagement" at bounding box center [0, 0] width 0 height 0
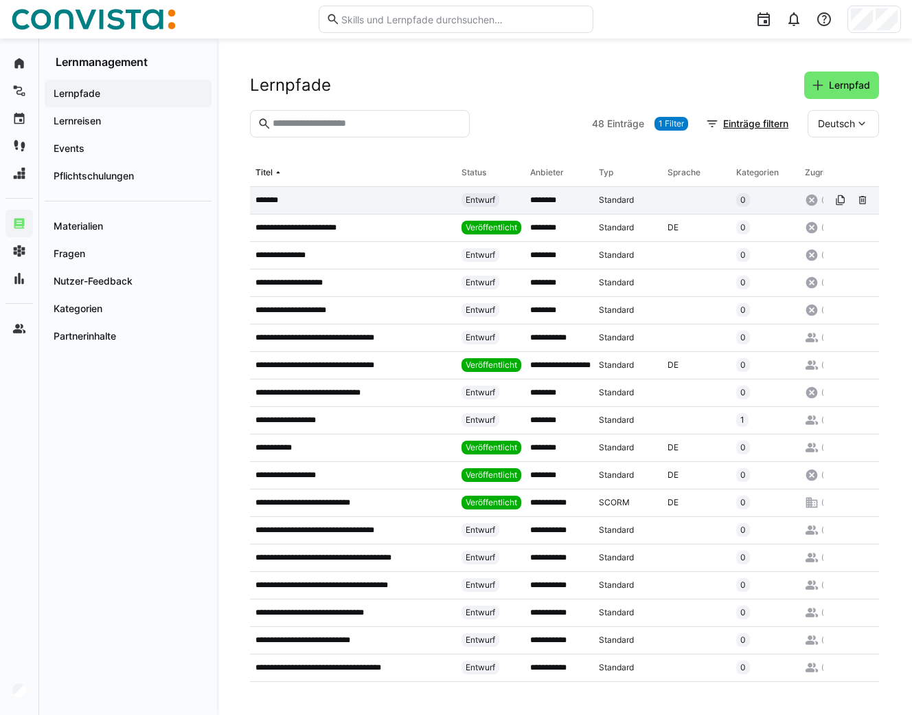
click at [345, 207] on div "*******" at bounding box center [353, 200] width 206 height 27
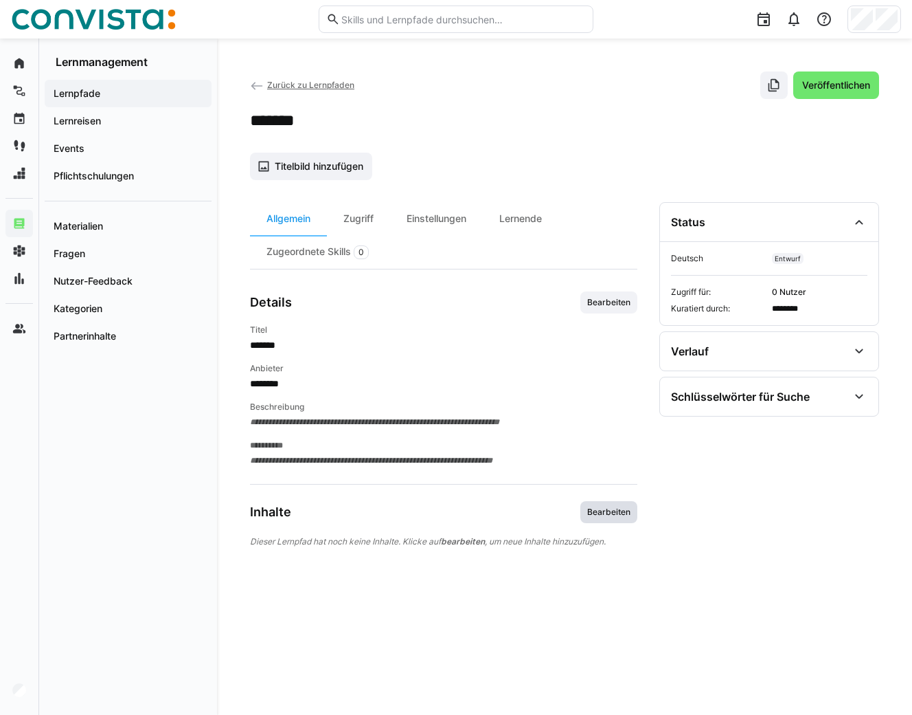
click at [608, 510] on span "Bearbeiten" at bounding box center [609, 511] width 46 height 11
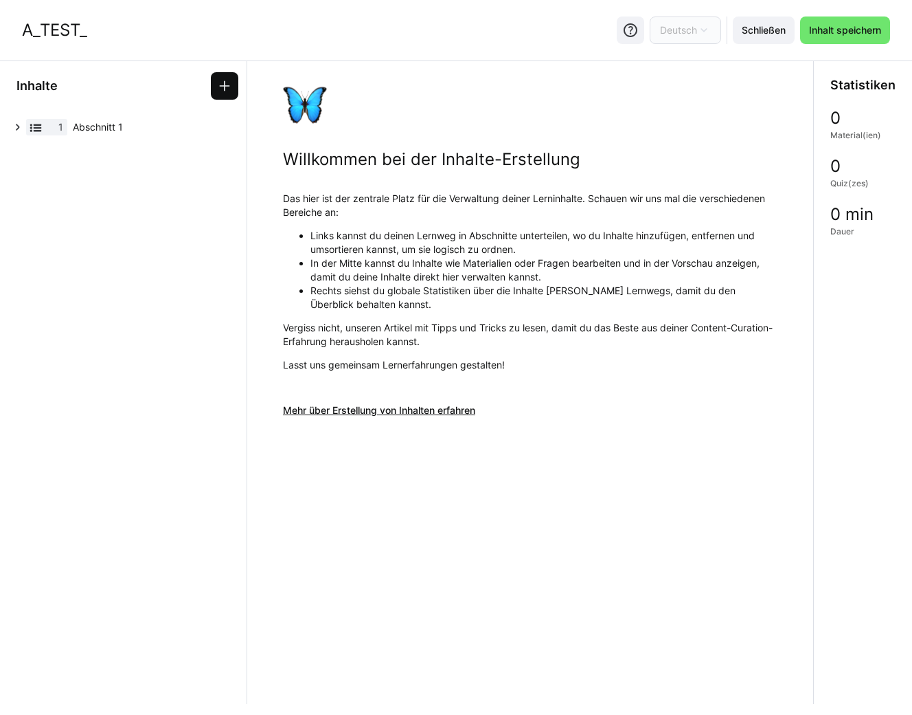
click at [234, 81] on span at bounding box center [224, 85] width 27 height 27
